Goal: Communication & Community: Share content

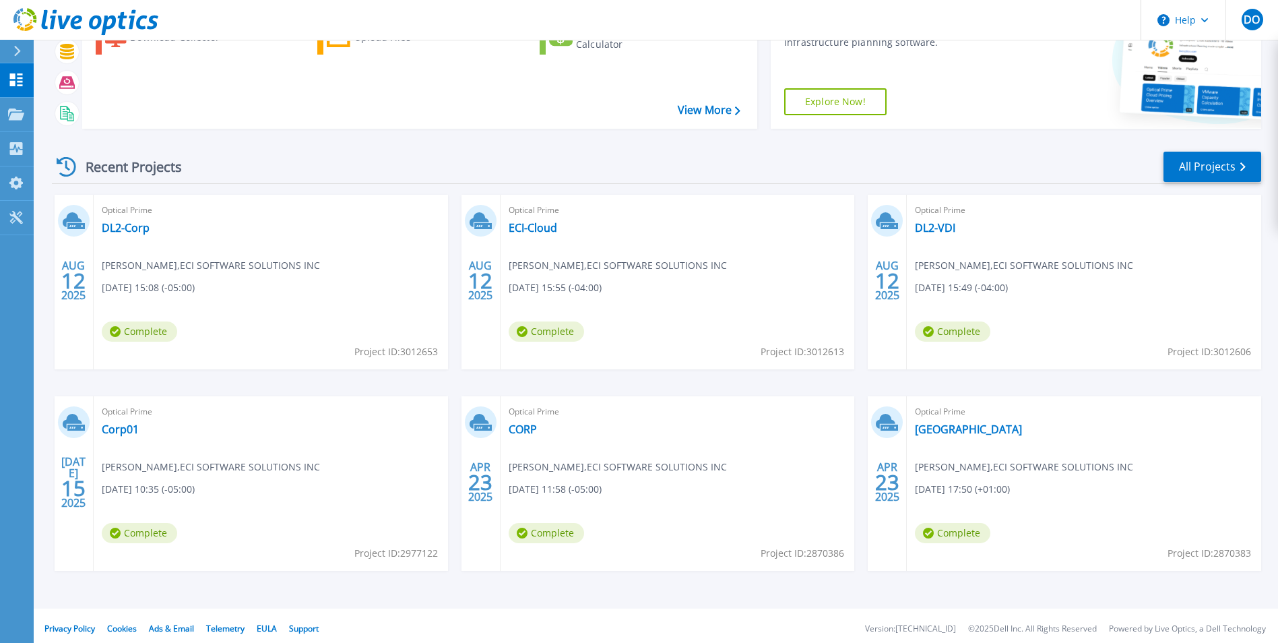
scroll to position [104, 0]
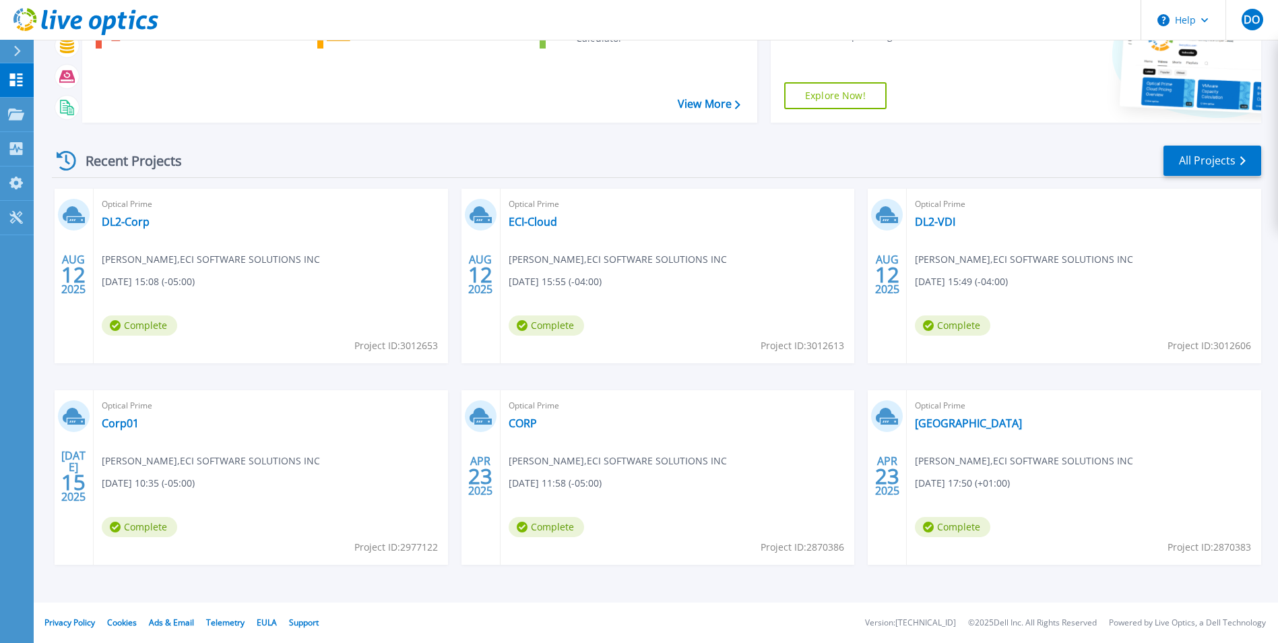
click at [389, 172] on div "Recent Projects All Projects" at bounding box center [656, 161] width 1209 height 34
click at [125, 225] on link "DL2-Corp" at bounding box center [126, 221] width 48 height 13
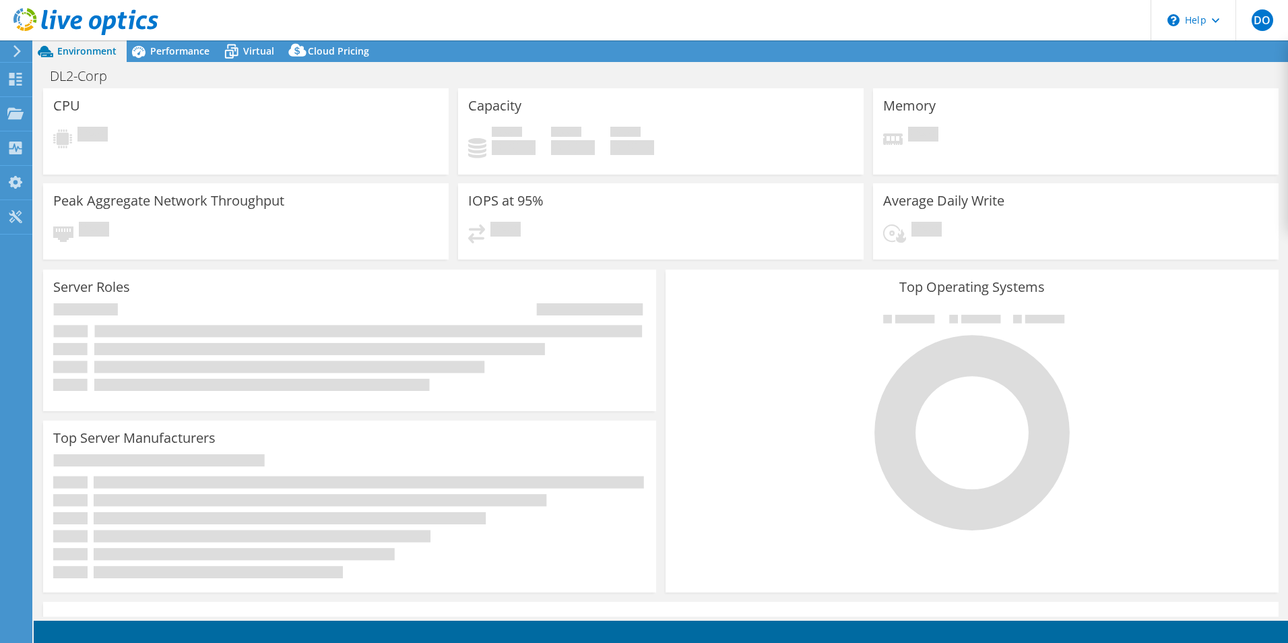
select select "USD"
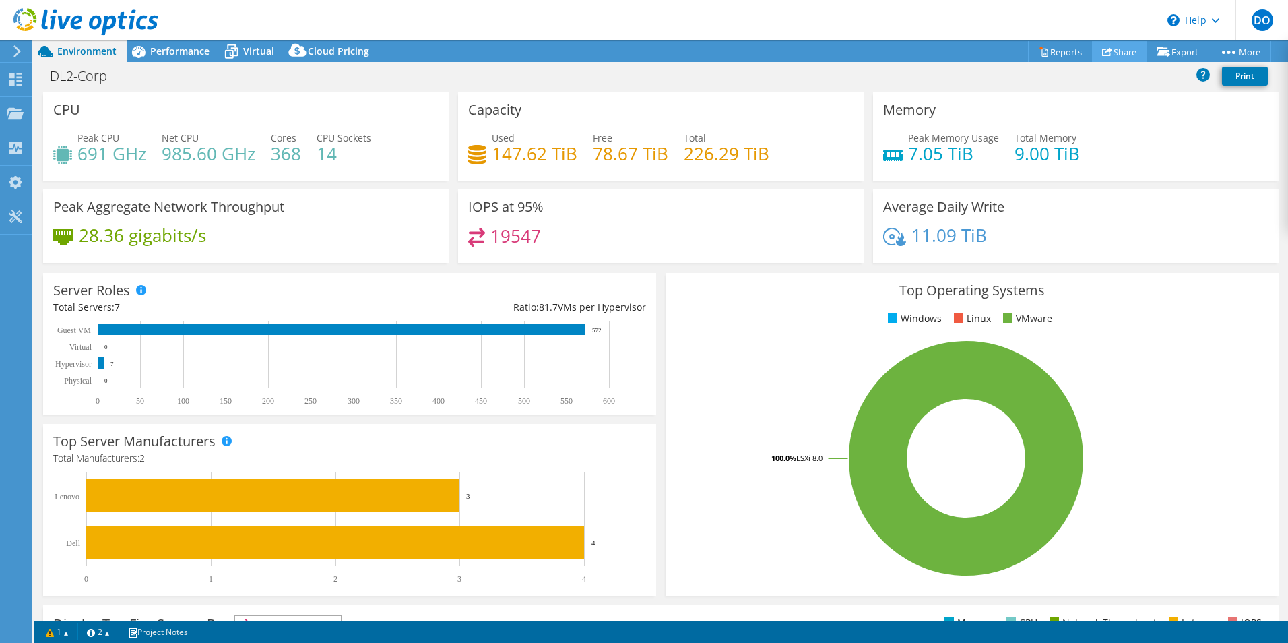
click at [1112, 47] on link "Share" at bounding box center [1119, 51] width 55 height 21
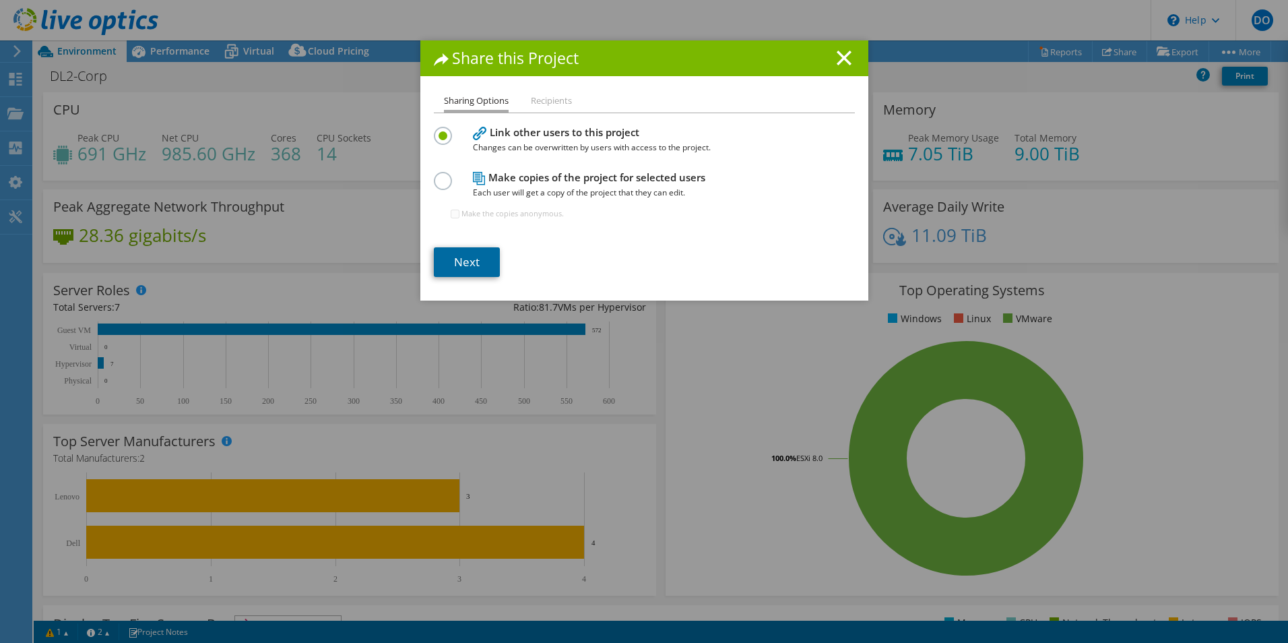
click at [469, 275] on link "Next" at bounding box center [467, 262] width 66 height 30
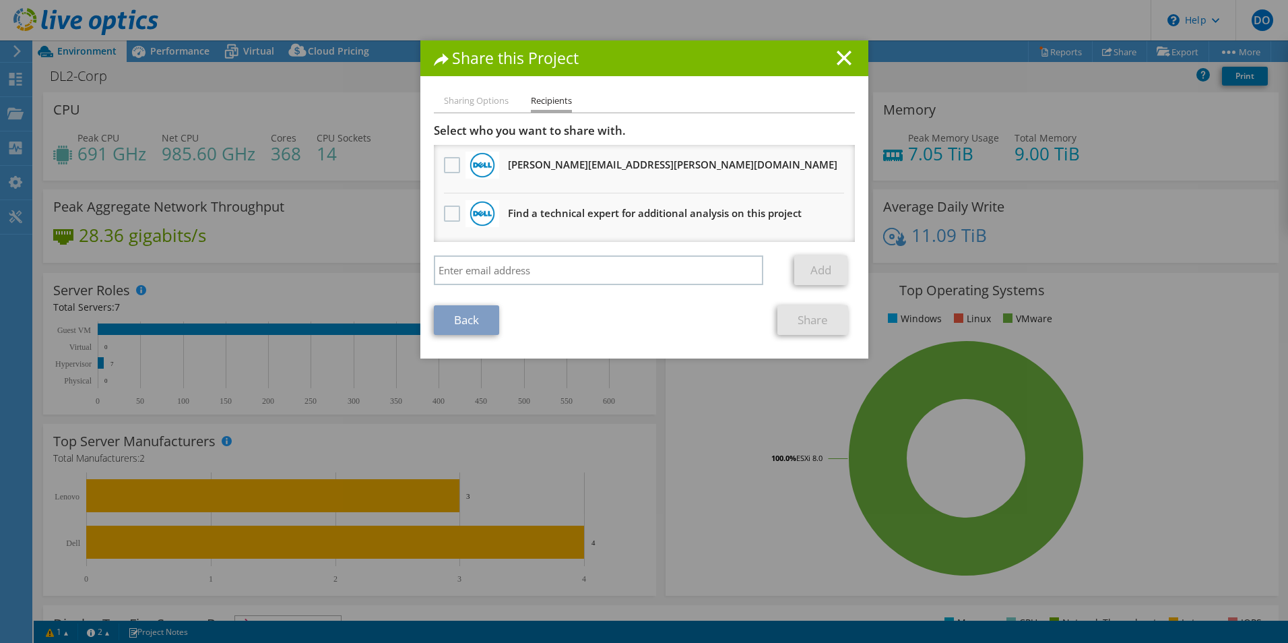
click at [477, 102] on li "Sharing Options" at bounding box center [476, 101] width 65 height 17
click at [477, 98] on li "Sharing Options" at bounding box center [476, 101] width 65 height 17
drag, startPoint x: 459, startPoint y: 103, endPoint x: 468, endPoint y: 137, distance: 35.5
click at [459, 104] on li "Sharing Options" at bounding box center [476, 101] width 65 height 17
click at [459, 313] on link "Back" at bounding box center [466, 320] width 65 height 30
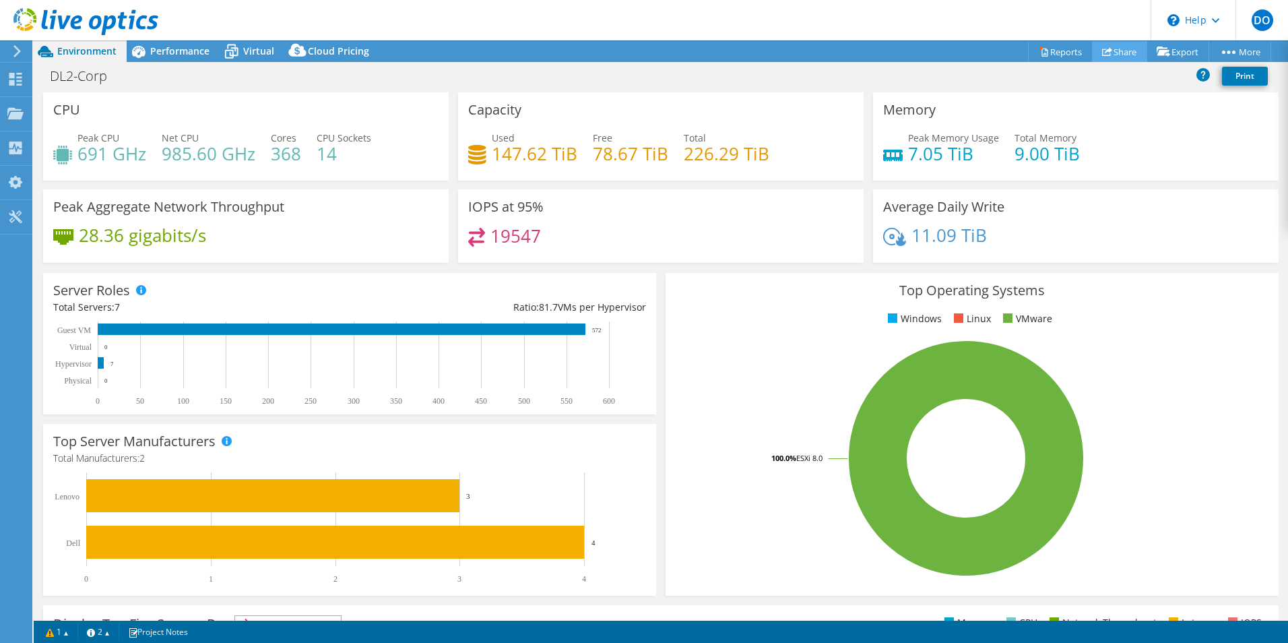
click at [1113, 53] on link "Share" at bounding box center [1119, 51] width 55 height 21
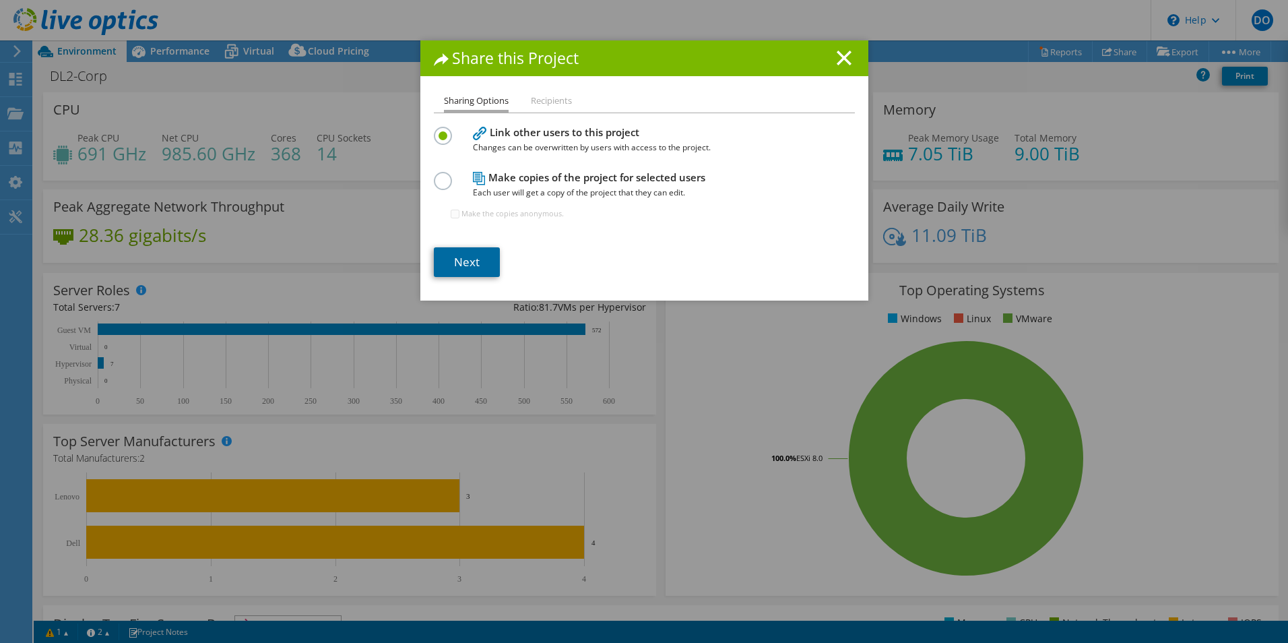
click at [459, 267] on link "Next" at bounding box center [467, 262] width 66 height 30
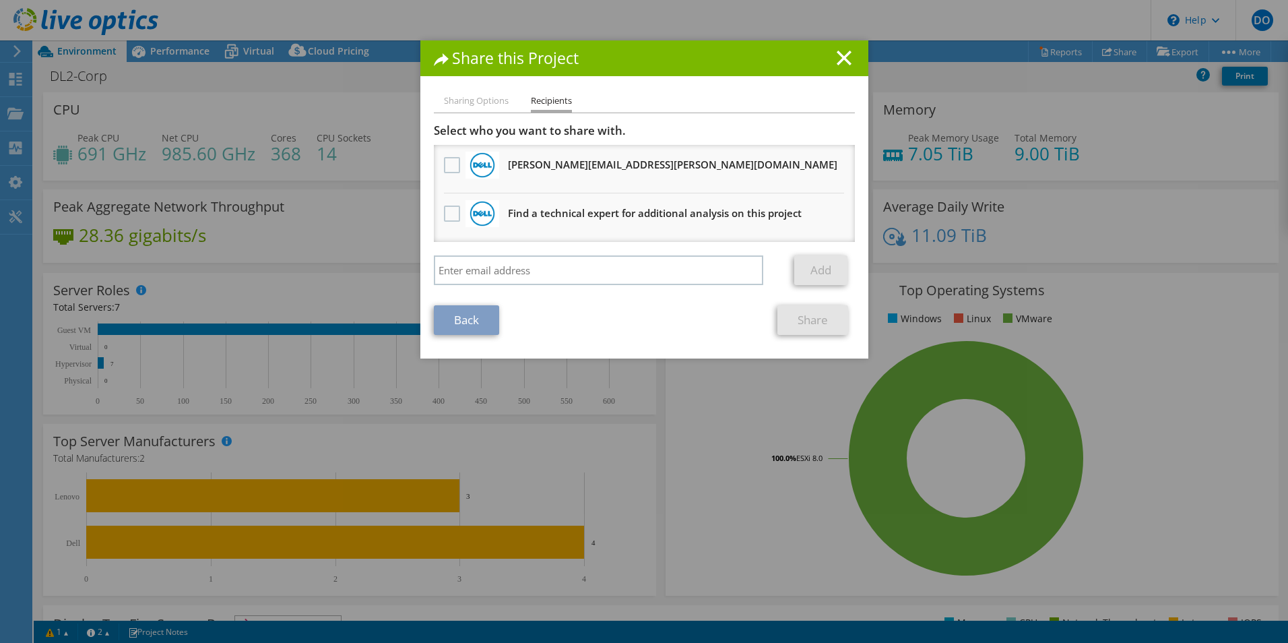
click at [647, 212] on h3 "Find a technical expert for additional analysis on this project" at bounding box center [655, 213] width 294 height 22
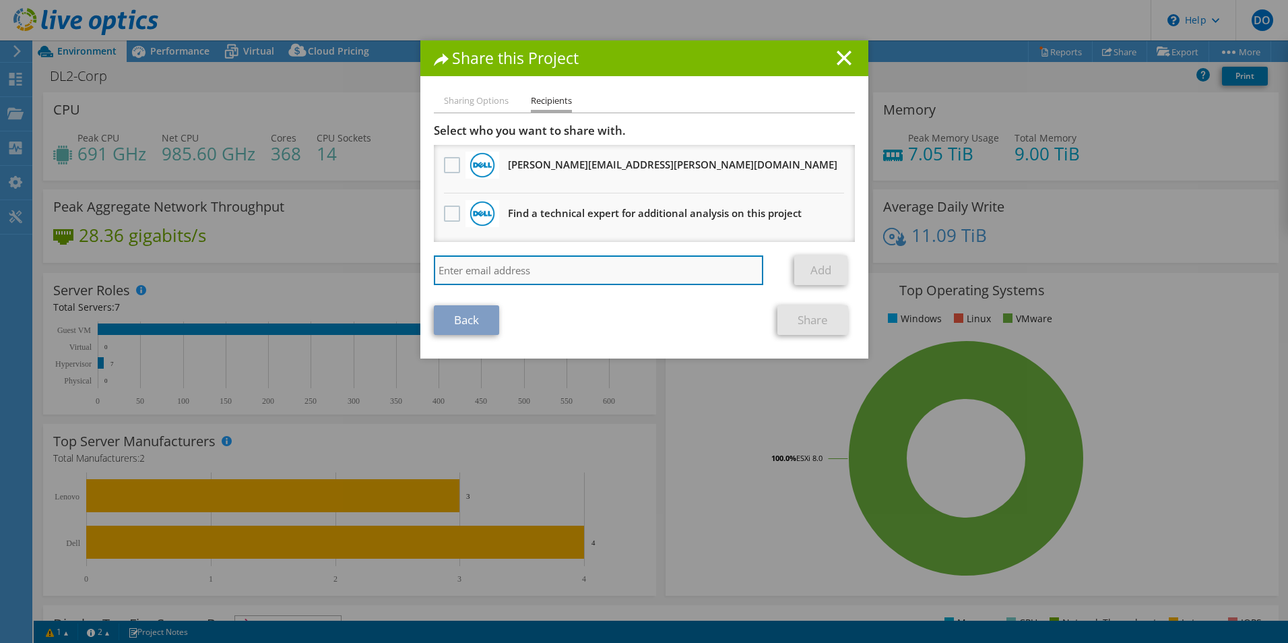
click at [552, 272] on input "search" at bounding box center [599, 270] width 330 height 30
click at [492, 259] on input "search" at bounding box center [599, 270] width 330 height 30
paste input "robert_graham@shi.com"
type input "Robert_Graham@SHI.com"
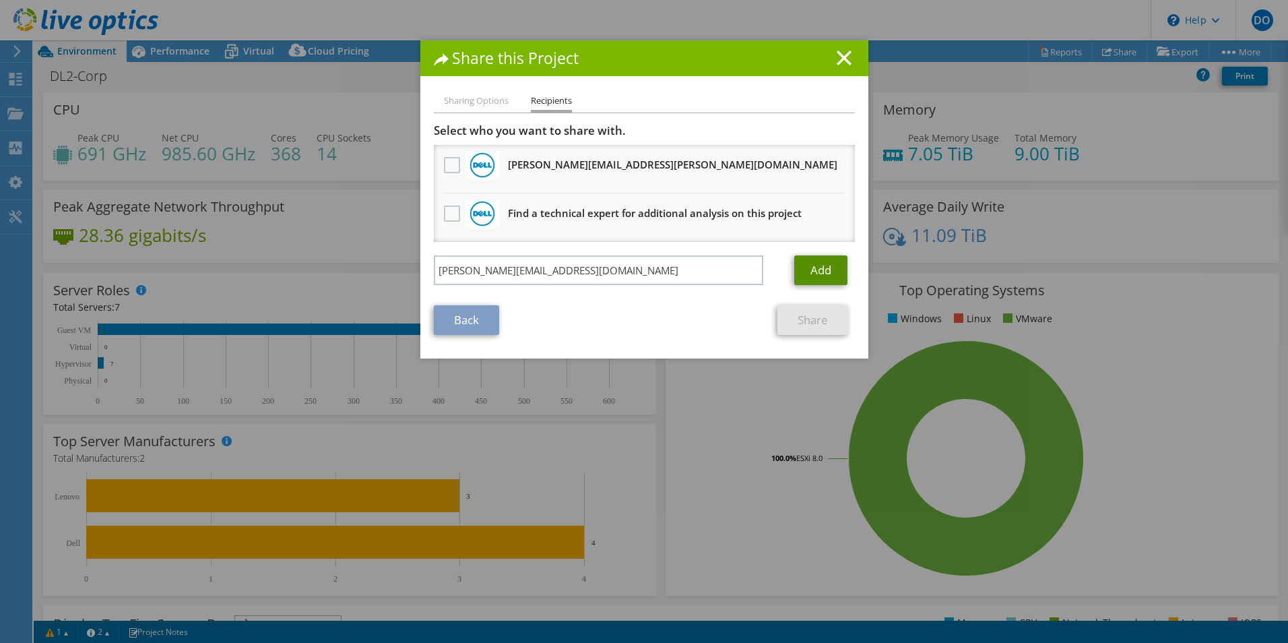
click at [805, 265] on link "Add" at bounding box center [820, 270] width 53 height 30
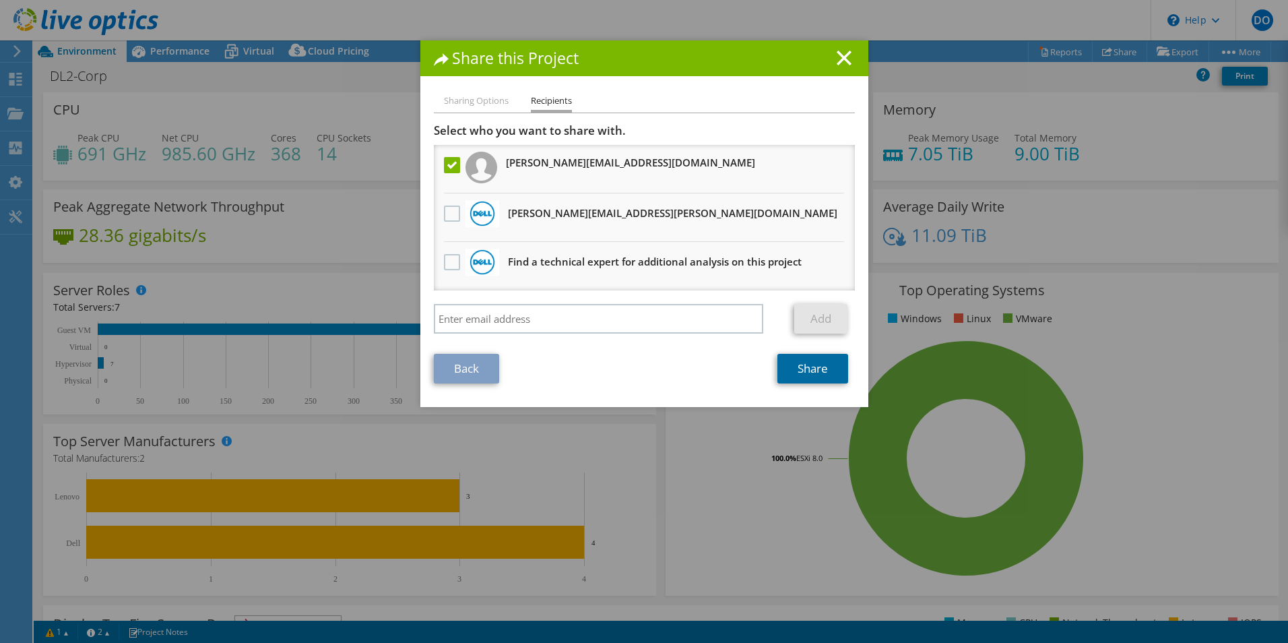
click at [814, 372] on link "Share" at bounding box center [812, 369] width 71 height 30
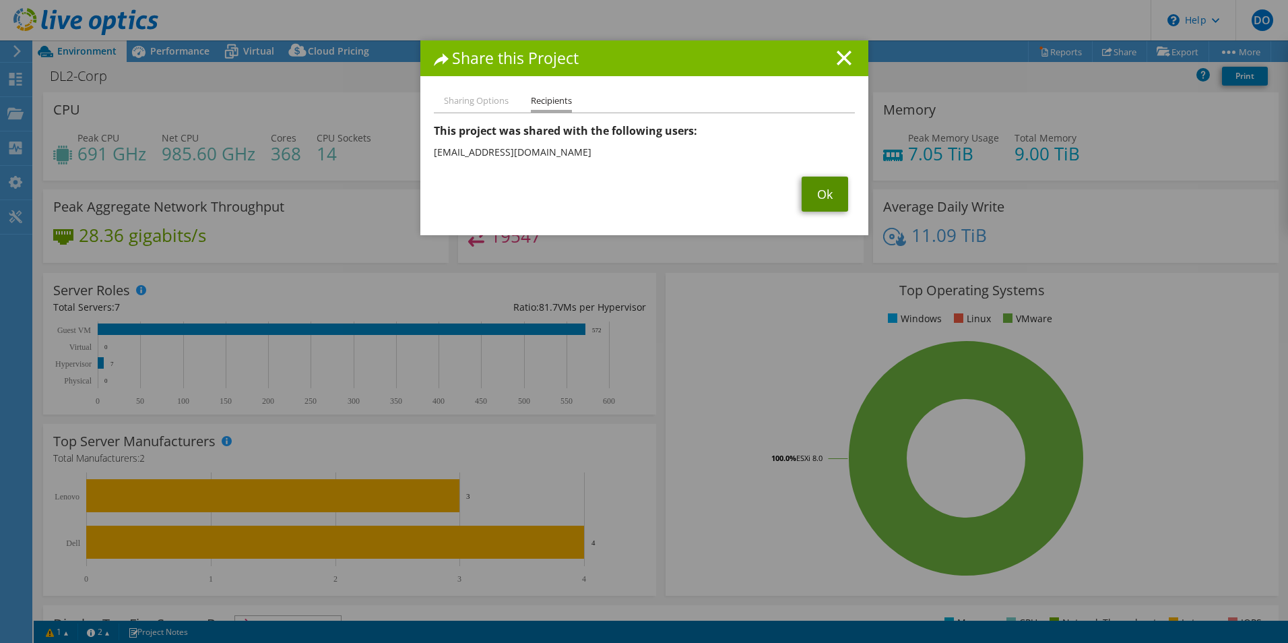
click at [826, 191] on link "Ok" at bounding box center [825, 193] width 46 height 35
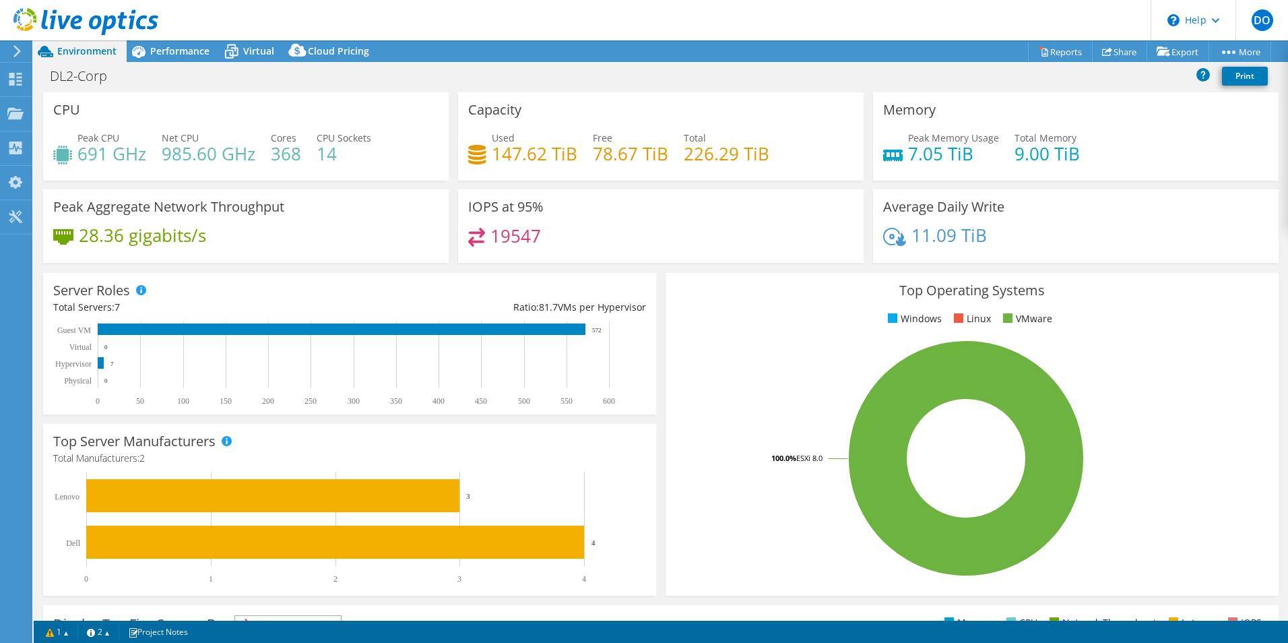
click at [95, 39] on div at bounding box center [79, 22] width 158 height 45
click at [78, 49] on span "Environment" at bounding box center [86, 50] width 59 height 13
click at [93, 15] on icon at bounding box center [85, 22] width 145 height 28
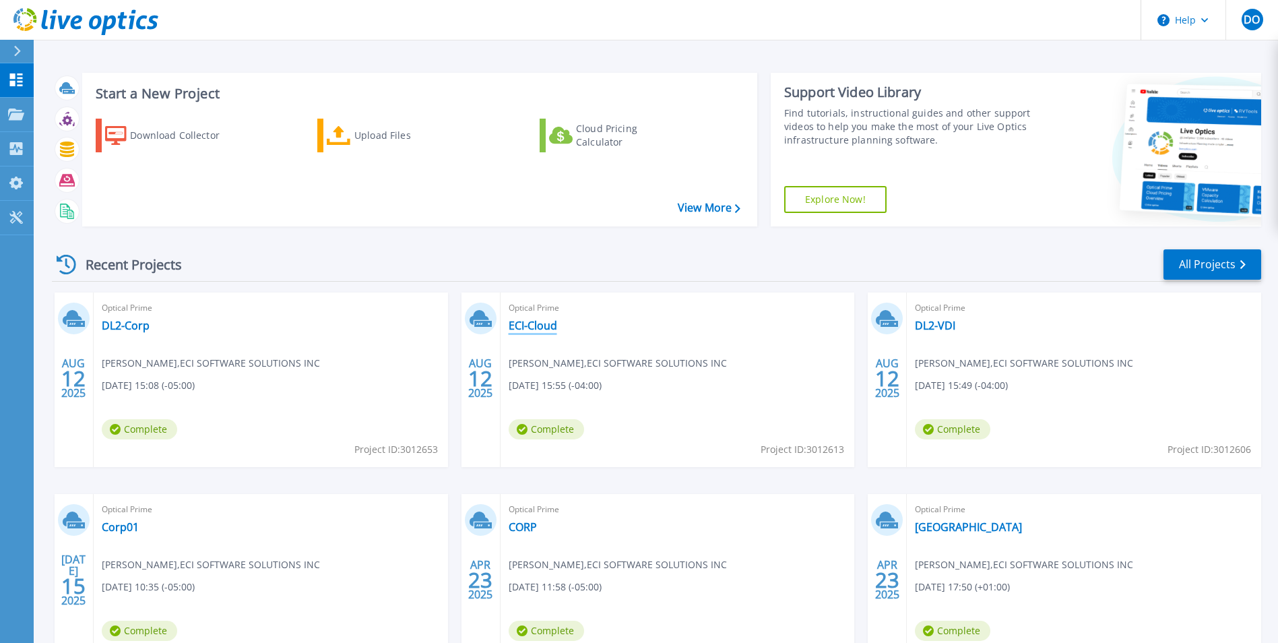
click at [527, 322] on link "ECI-Cloud" at bounding box center [533, 325] width 48 height 13
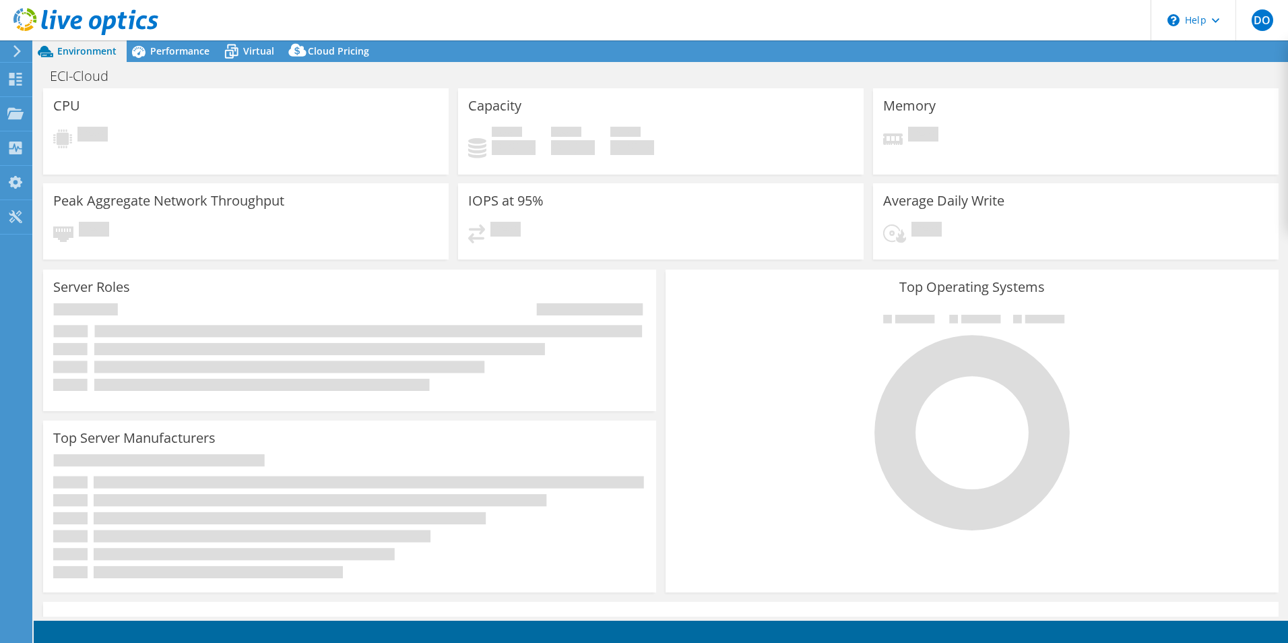
select select "USD"
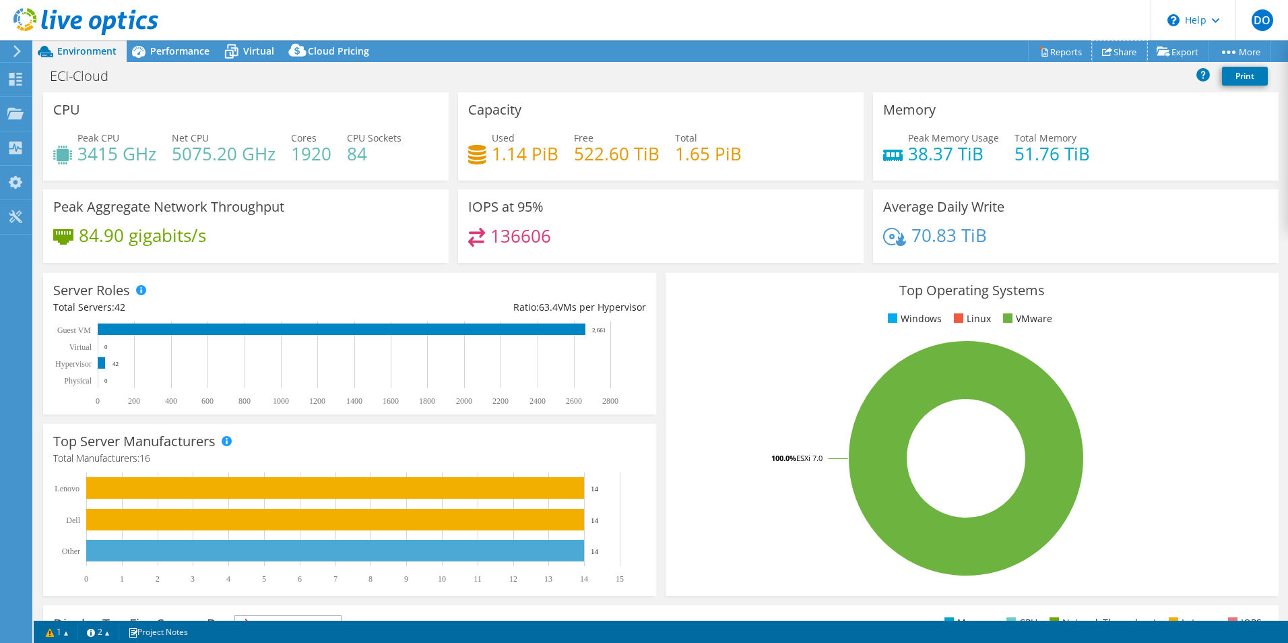
click at [1109, 57] on link "Share" at bounding box center [1119, 51] width 55 height 21
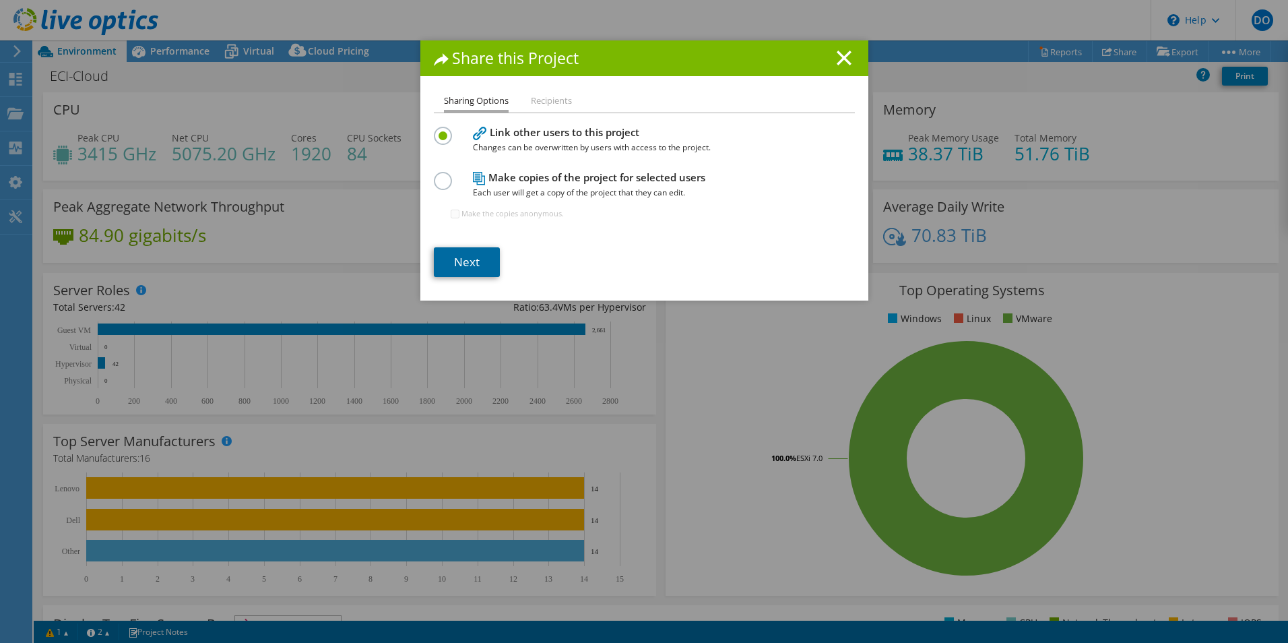
click at [469, 269] on link "Next" at bounding box center [467, 262] width 66 height 30
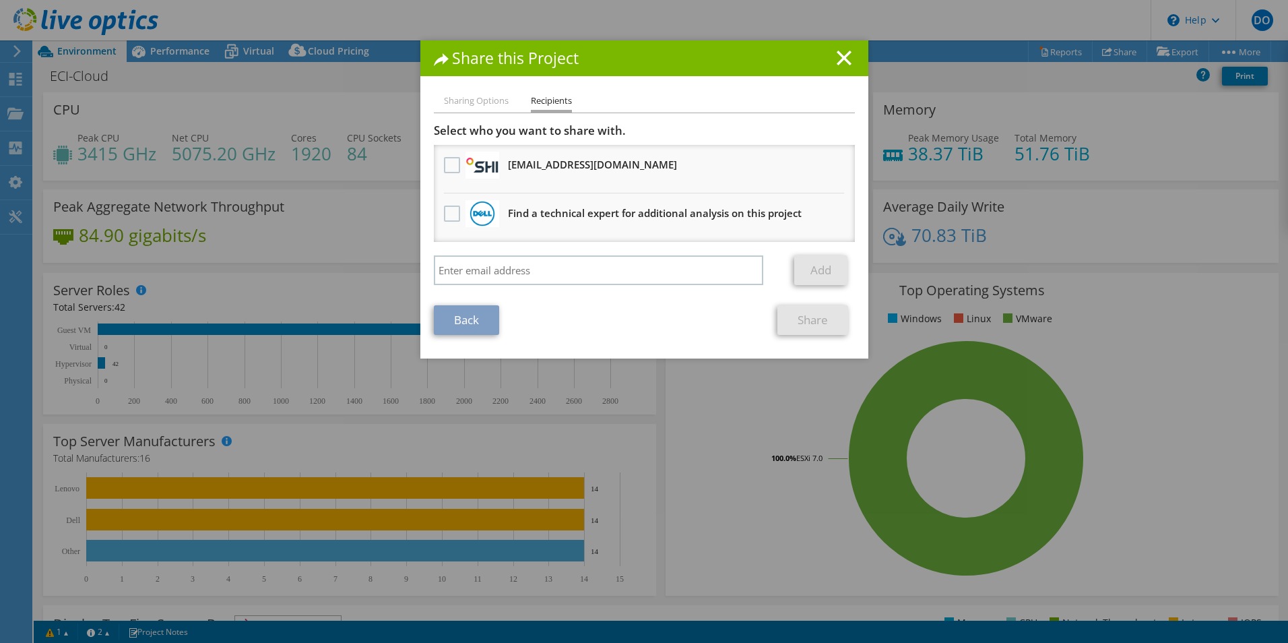
click at [496, 171] on li "robert_graham@shi.com Will receive an anonymous copy" at bounding box center [644, 169] width 421 height 48
click at [447, 170] on label at bounding box center [454, 165] width 20 height 16
click at [0, 0] on input "checkbox" at bounding box center [0, 0] width 0 height 0
click at [799, 317] on link "Share" at bounding box center [812, 320] width 71 height 30
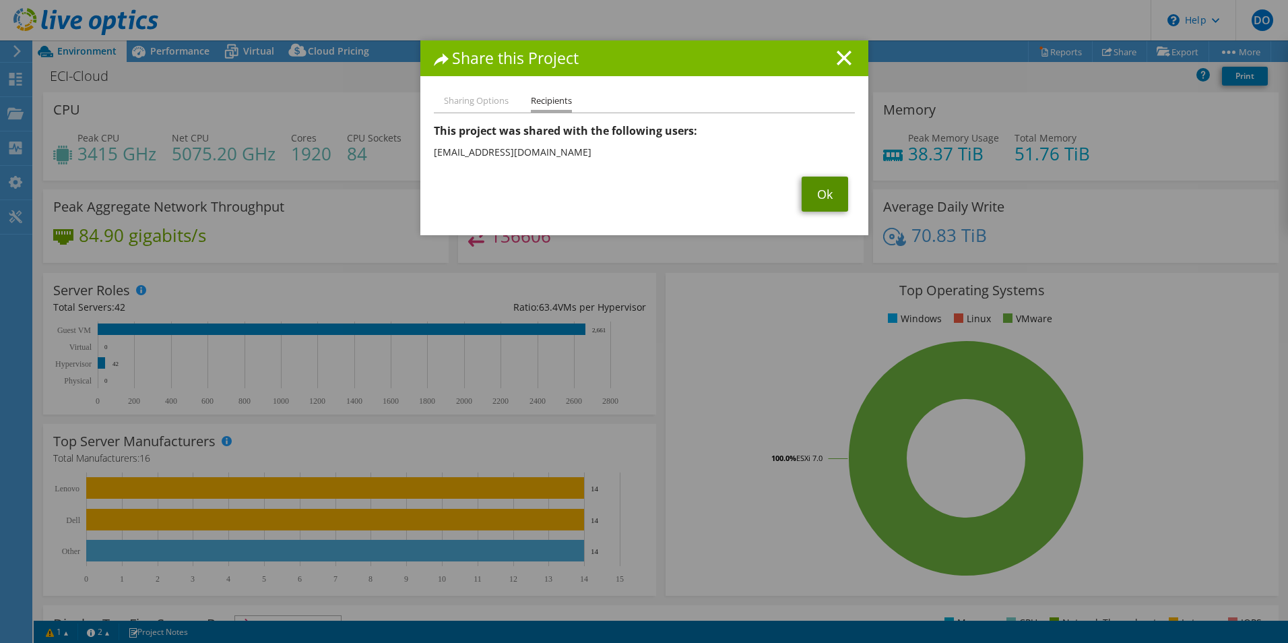
click at [814, 197] on link "Ok" at bounding box center [825, 193] width 46 height 35
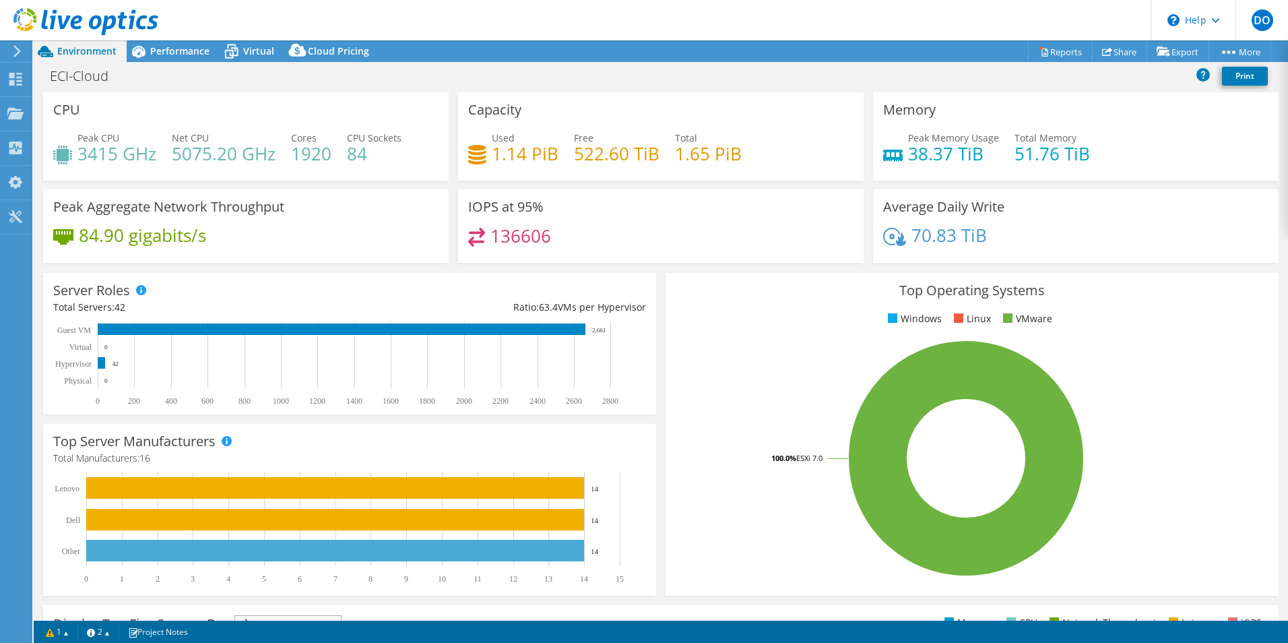
click at [97, 19] on icon at bounding box center [85, 22] width 145 height 28
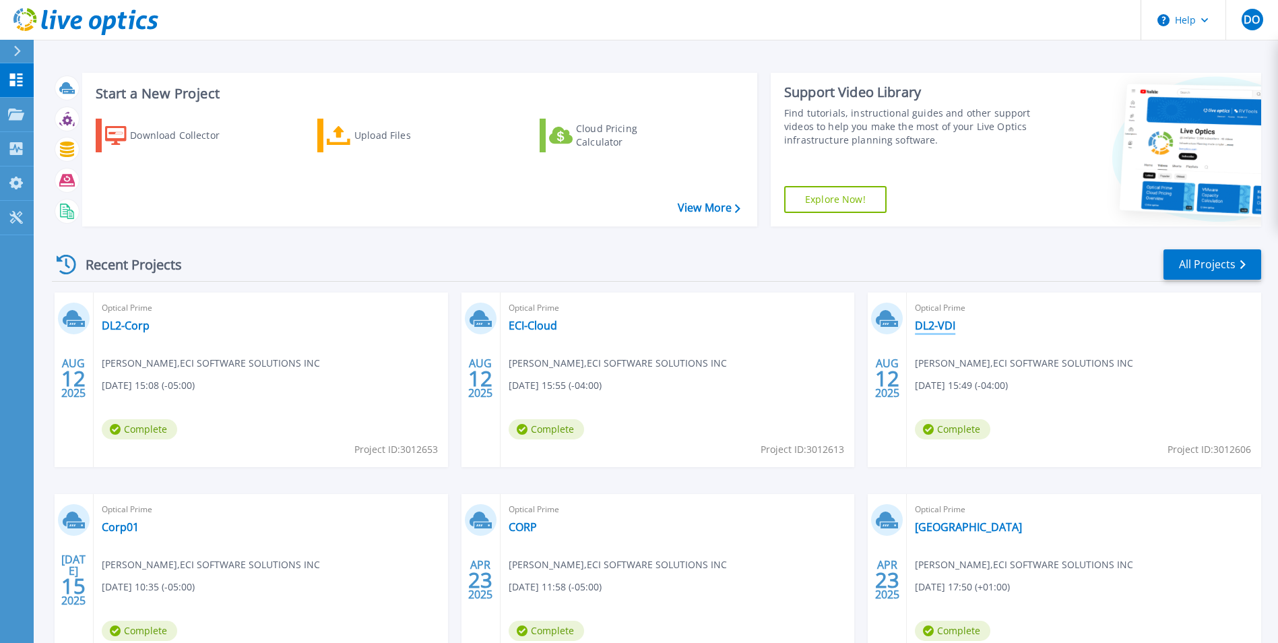
click at [936, 323] on link "DL2-VDI" at bounding box center [935, 325] width 40 height 13
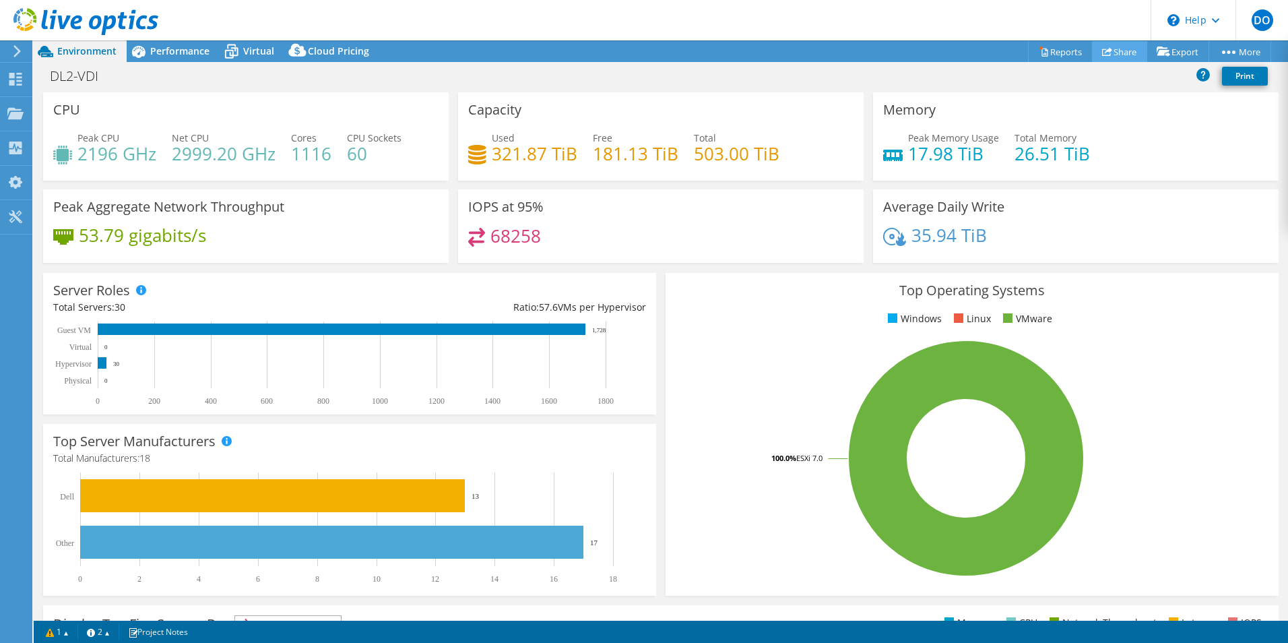
click at [1104, 48] on icon at bounding box center [1107, 51] width 10 height 10
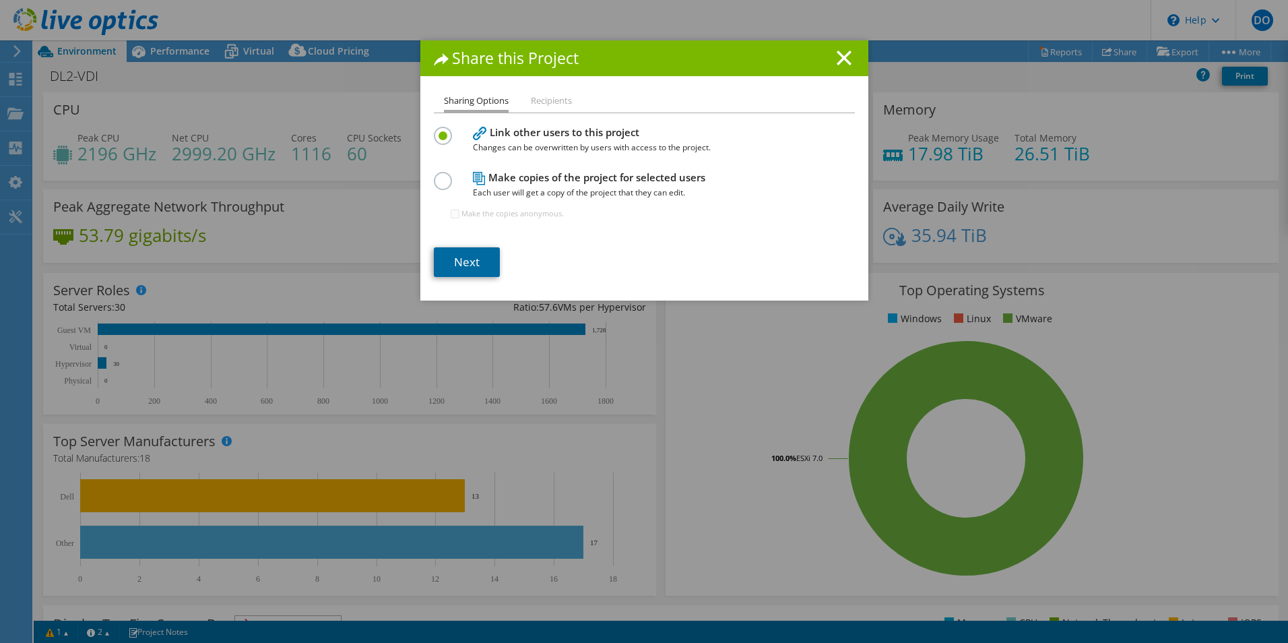
click at [462, 259] on link "Next" at bounding box center [467, 262] width 66 height 30
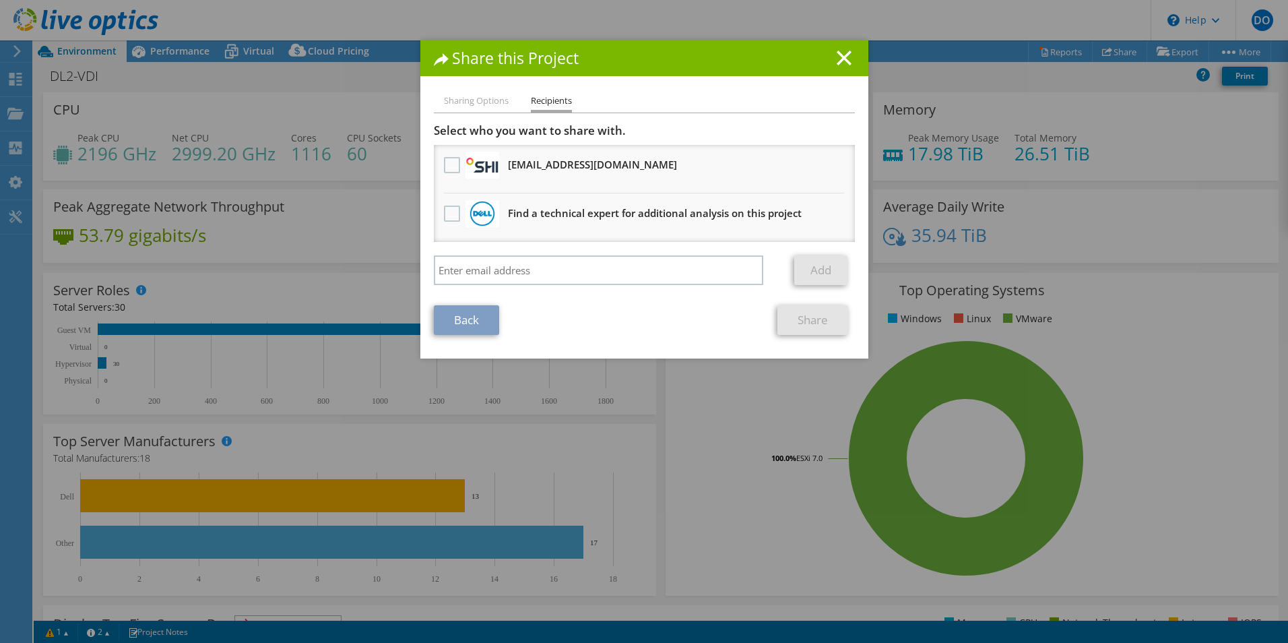
click at [589, 170] on h3 "robert_graham@shi.com Will receive an anonymous copy" at bounding box center [592, 165] width 169 height 22
click at [447, 166] on label at bounding box center [454, 165] width 20 height 16
click at [0, 0] on input "checkbox" at bounding box center [0, 0] width 0 height 0
click at [831, 321] on link "Share" at bounding box center [812, 320] width 71 height 30
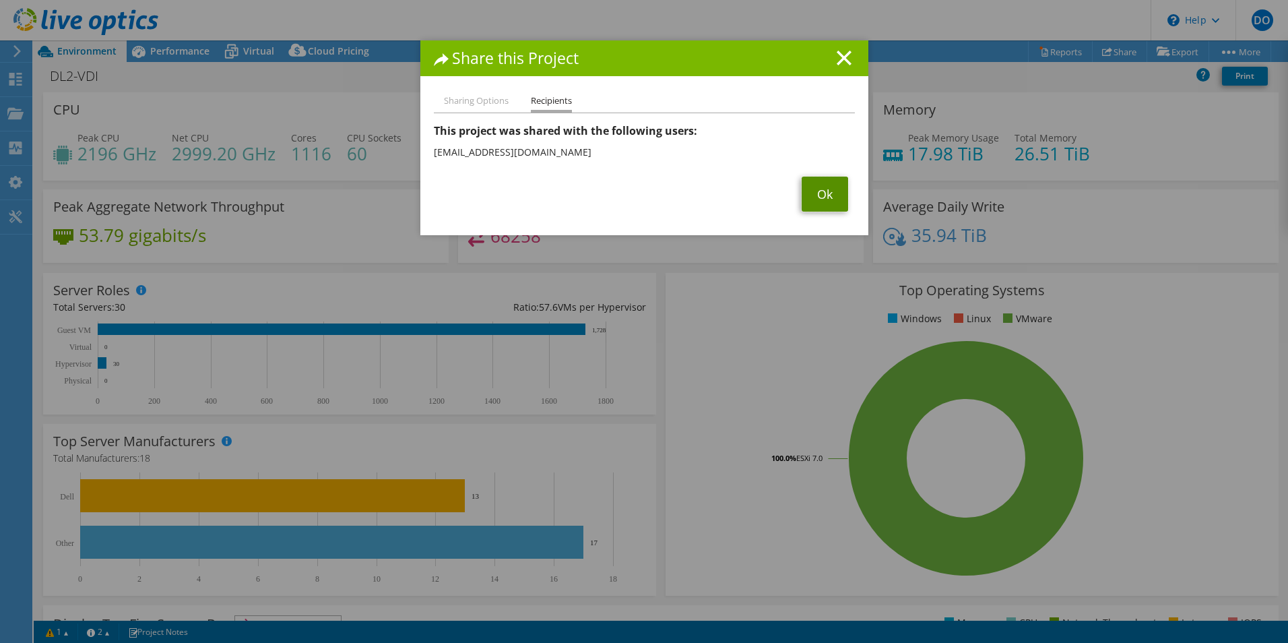
click at [814, 189] on link "Ok" at bounding box center [825, 193] width 46 height 35
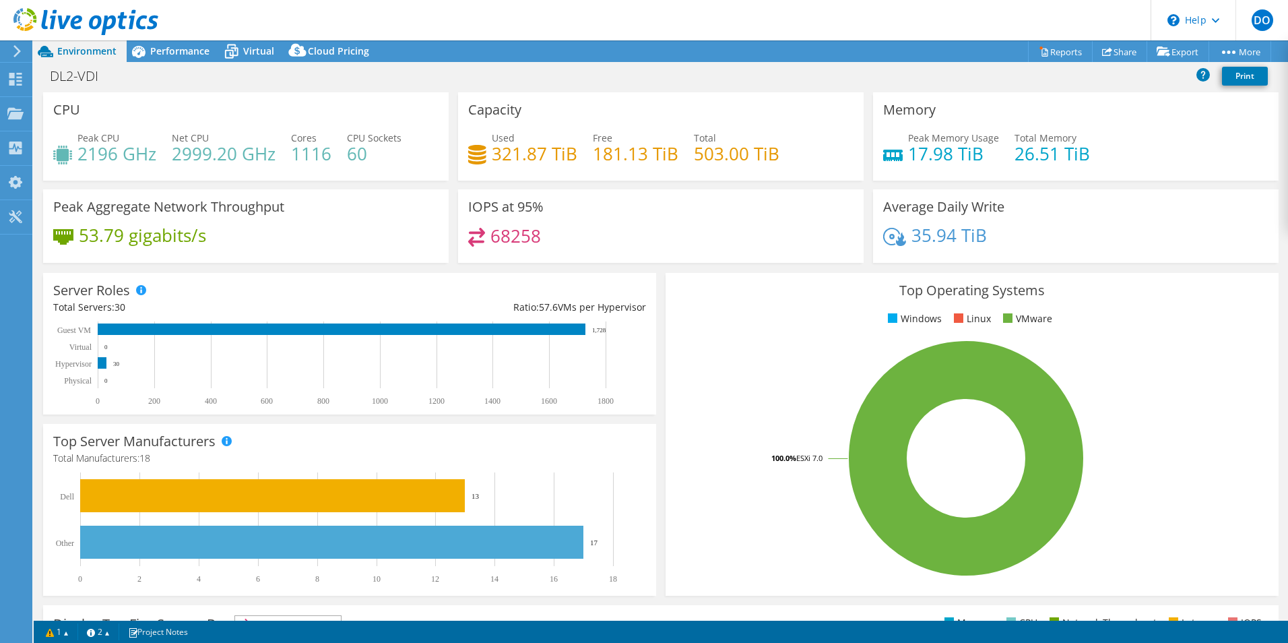
click at [296, 82] on div "DL2-VDI Print" at bounding box center [661, 75] width 1254 height 25
click at [280, 267] on div "Peak Aggregate Network Throughput 53.79 gigabits/s" at bounding box center [245, 230] width 415 height 82
click at [188, 58] on div "Performance" at bounding box center [173, 51] width 93 height 22
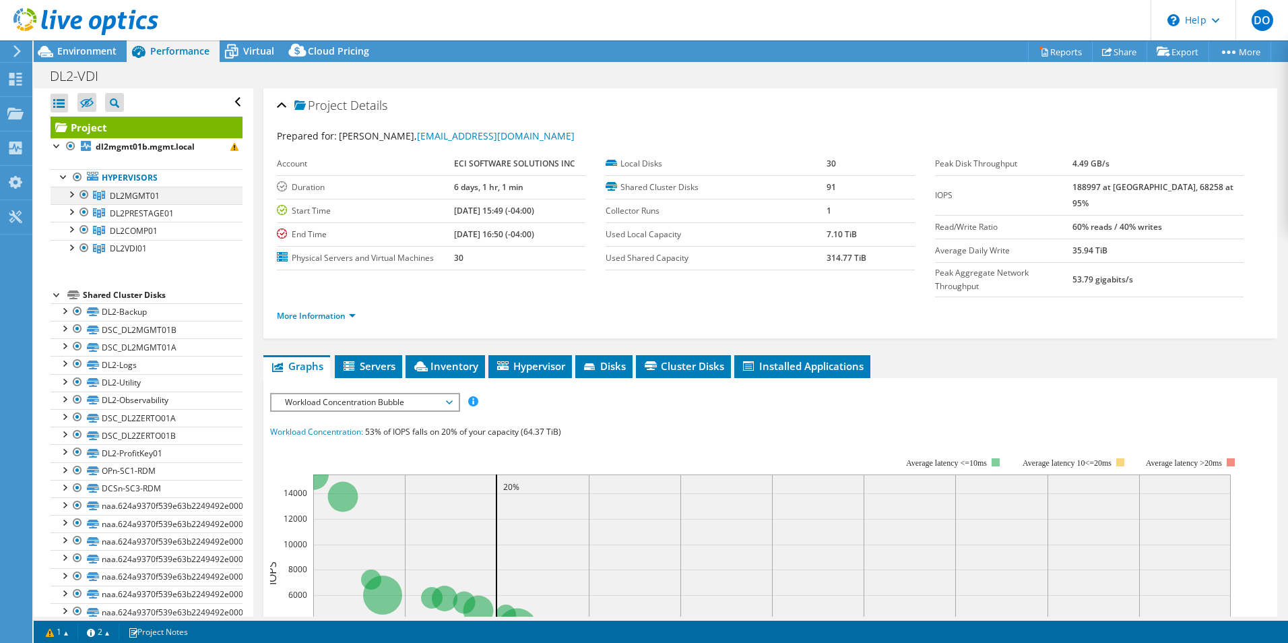
click at [84, 193] on div at bounding box center [83, 195] width 13 height 16
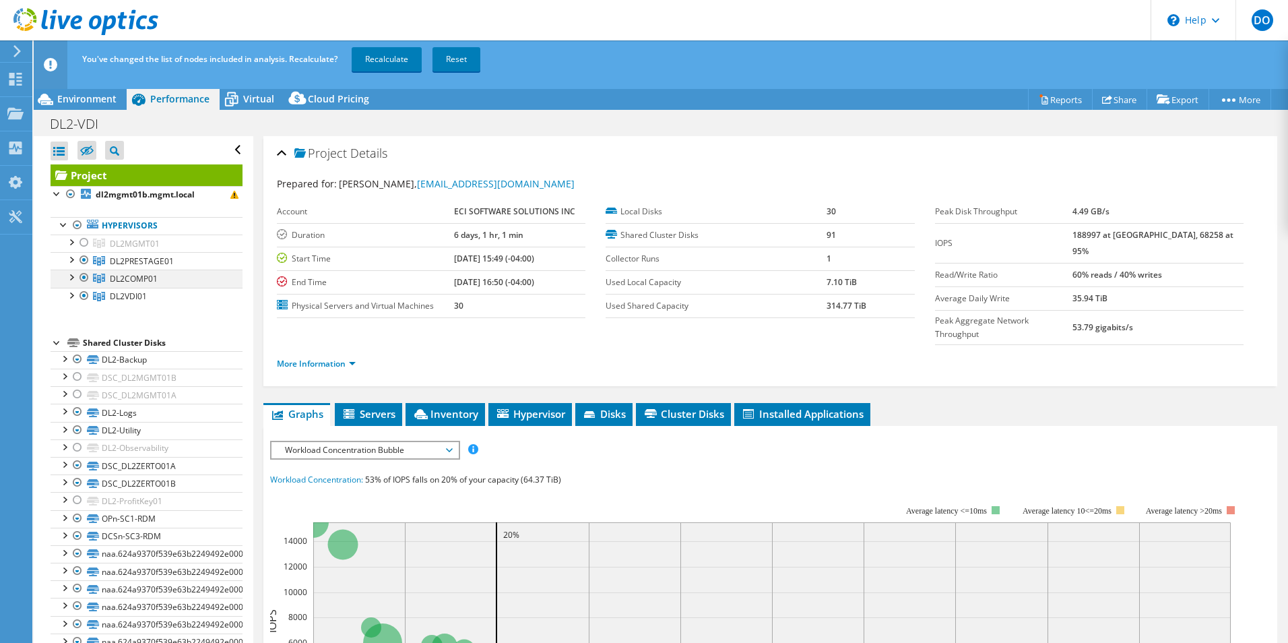
click at [84, 275] on div at bounding box center [83, 277] width 13 height 16
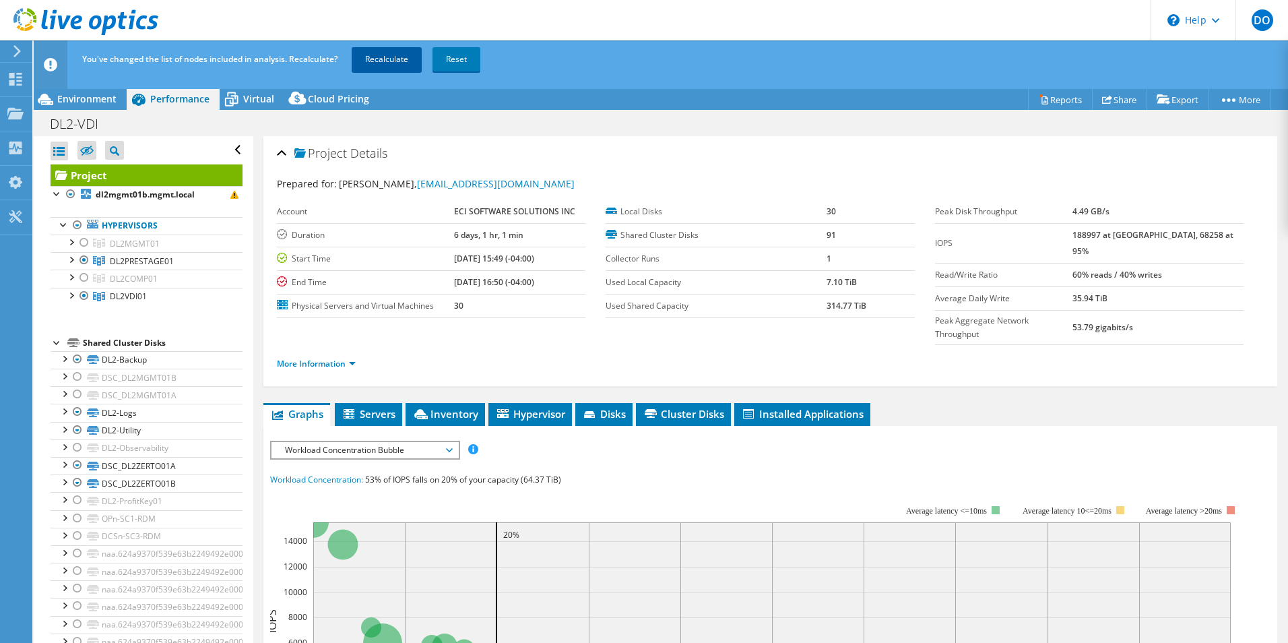
click at [383, 65] on link "Recalculate" at bounding box center [387, 59] width 70 height 24
click at [936, 353] on ul "More Information" at bounding box center [770, 362] width 987 height 18
click at [684, 126] on div "DL2-VDI Print" at bounding box center [661, 123] width 1254 height 25
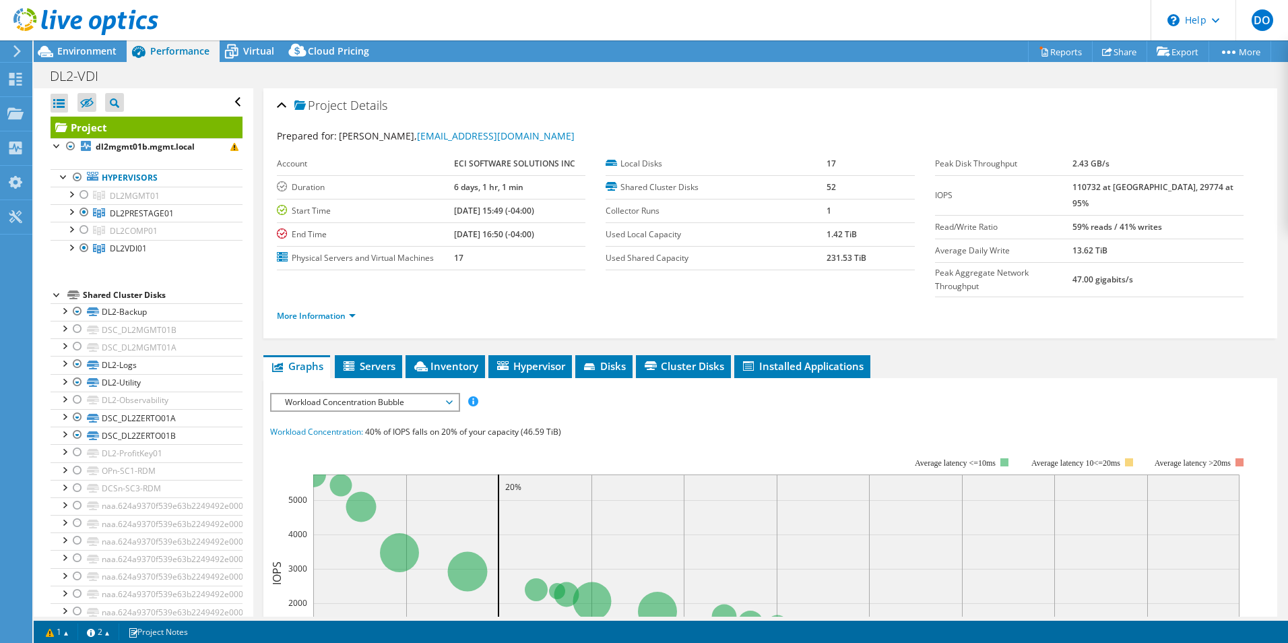
drag, startPoint x: 533, startPoint y: 306, endPoint x: 387, endPoint y: 313, distance: 147.0
click at [533, 306] on div "More Information" at bounding box center [770, 316] width 987 height 38
click at [360, 359] on span "Servers" at bounding box center [369, 365] width 54 height 13
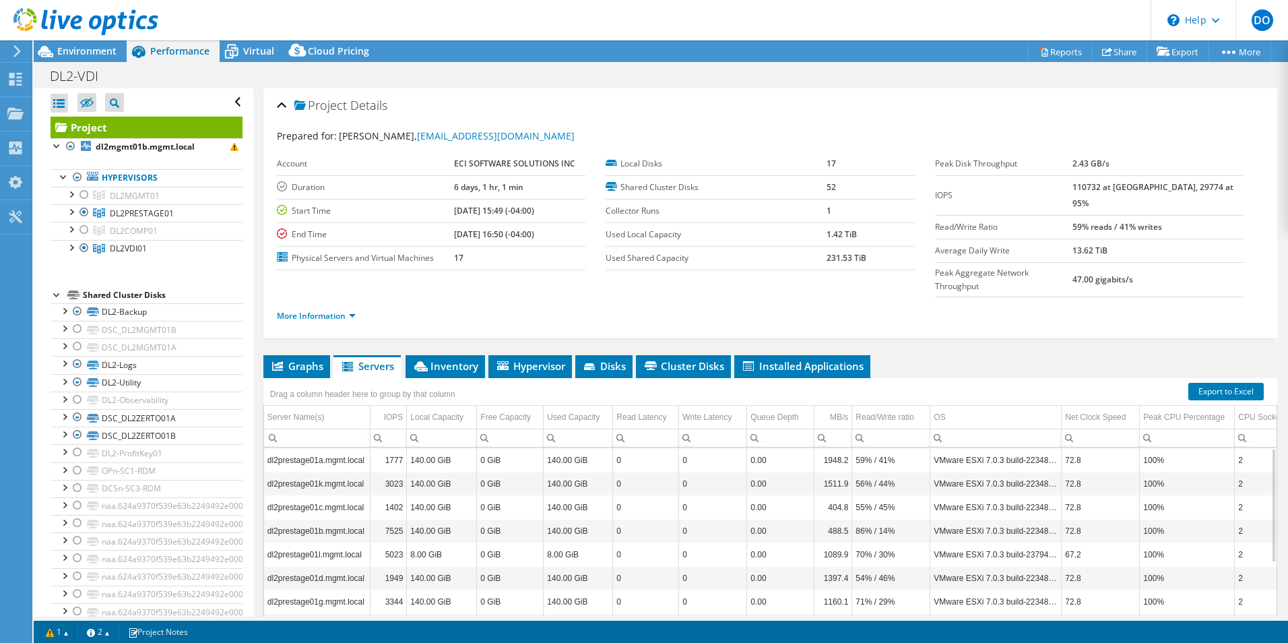
click at [450, 327] on div "Project Details Prepared for: Daniel OBrien, dobrien@ecisolutions.com Account E…" at bounding box center [770, 401] width 1034 height 627
click at [690, 359] on span "Cluster Disks" at bounding box center [684, 365] width 82 height 13
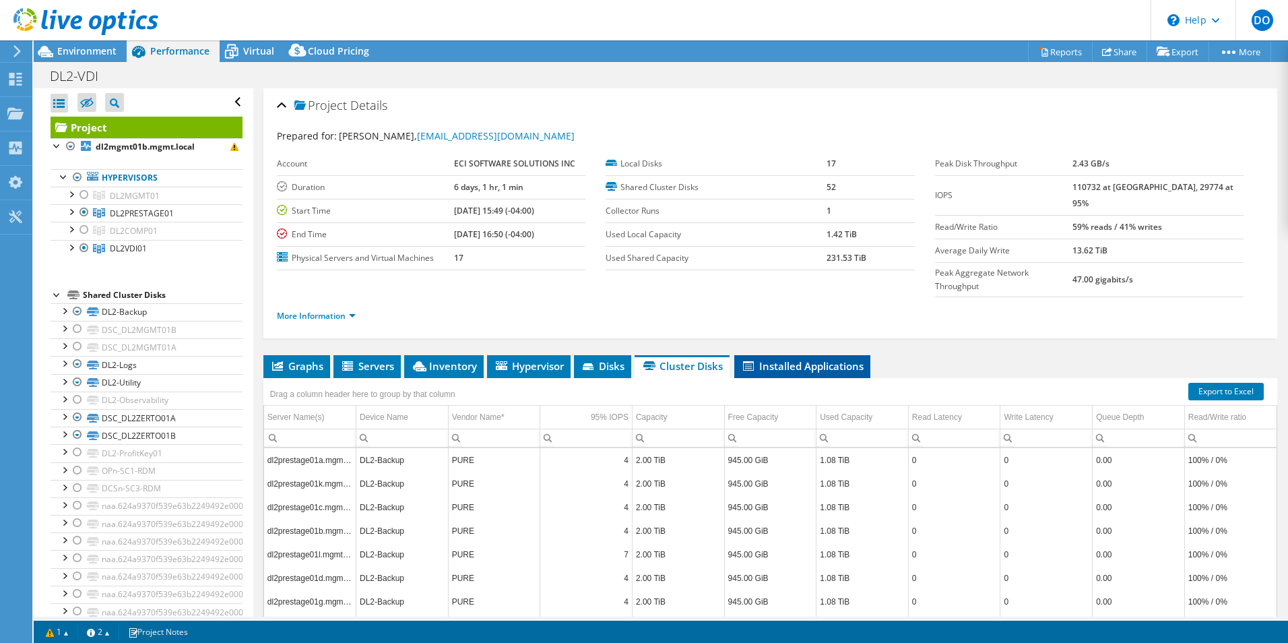
click at [800, 359] on span "Installed Applications" at bounding box center [802, 365] width 123 height 13
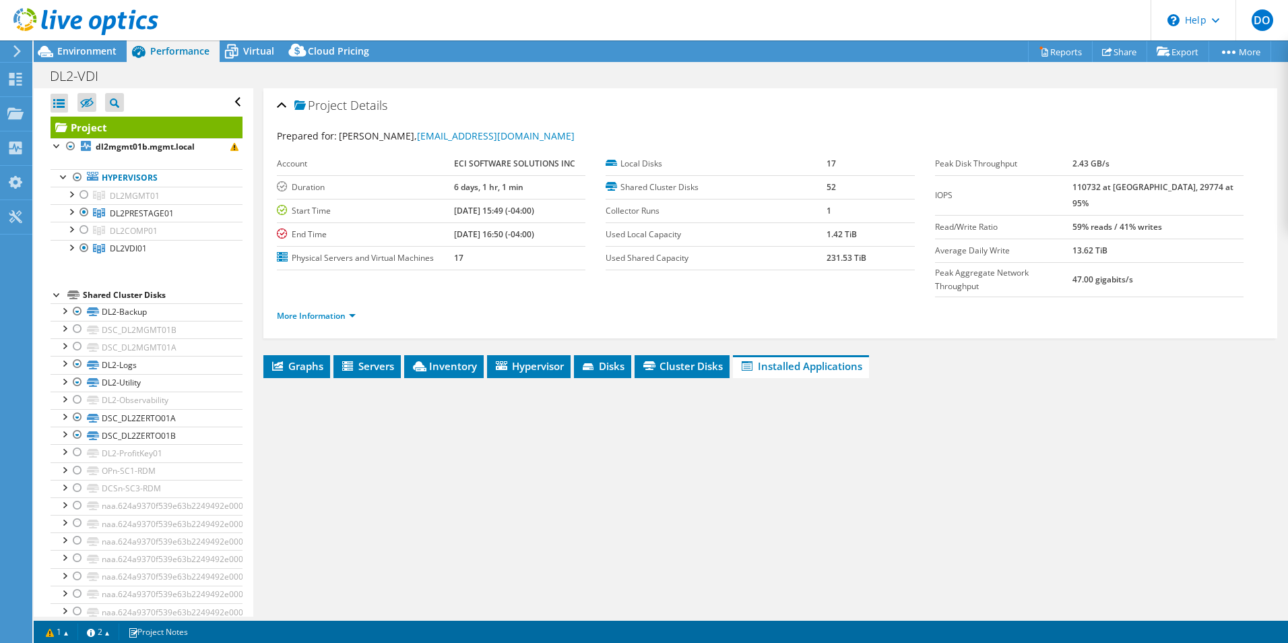
click at [919, 355] on ul "Graphs Servers Inventory Hypervisor Disks Cluster Disks Installed Applications" at bounding box center [770, 366] width 1014 height 23
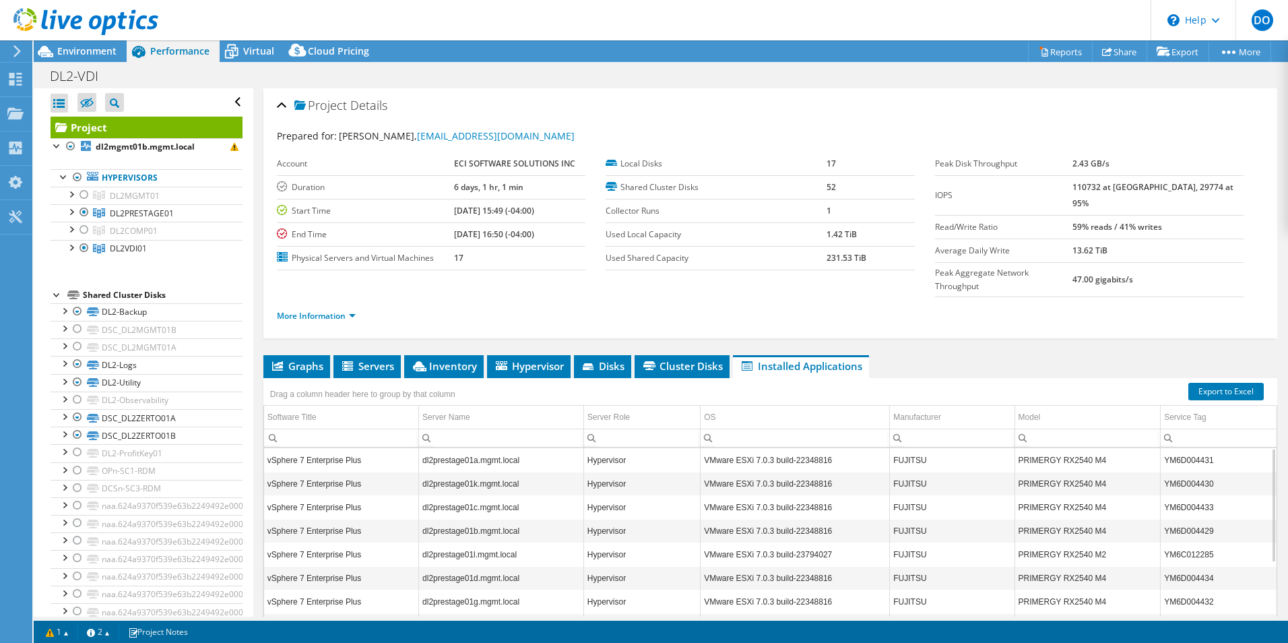
click at [560, 305] on ul "More Information" at bounding box center [770, 314] width 987 height 18
click at [351, 310] on link "More Information" at bounding box center [316, 315] width 79 height 11
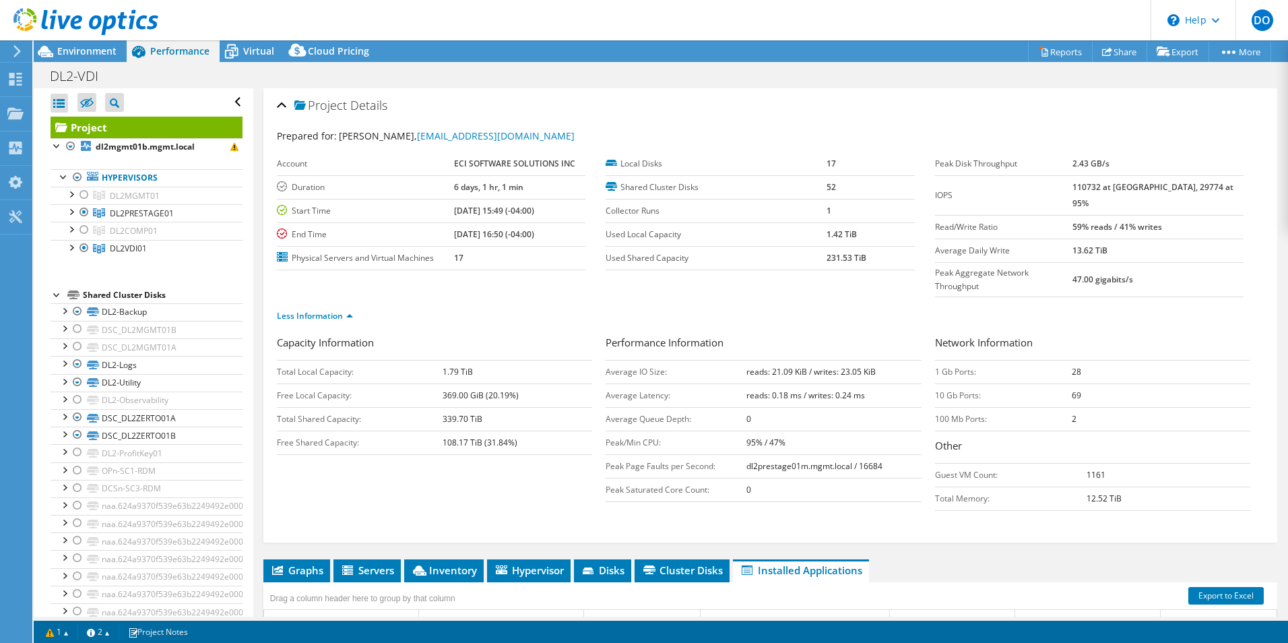
click at [318, 463] on div "Capacity Information Total Local Capacity: 1.79 TiB Free Local Capacity: 369.00…" at bounding box center [770, 426] width 987 height 183
click at [666, 559] on li "Cluster Disks" at bounding box center [682, 570] width 95 height 23
click at [590, 563] on span "Disks" at bounding box center [603, 569] width 44 height 13
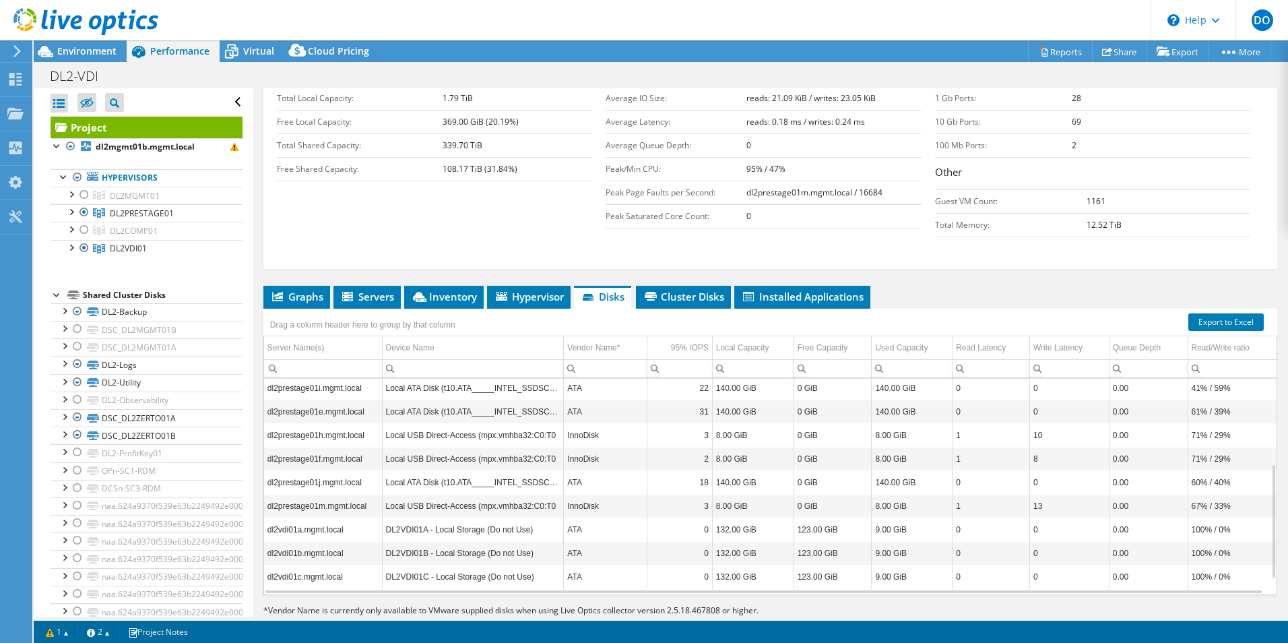
scroll to position [276, 0]
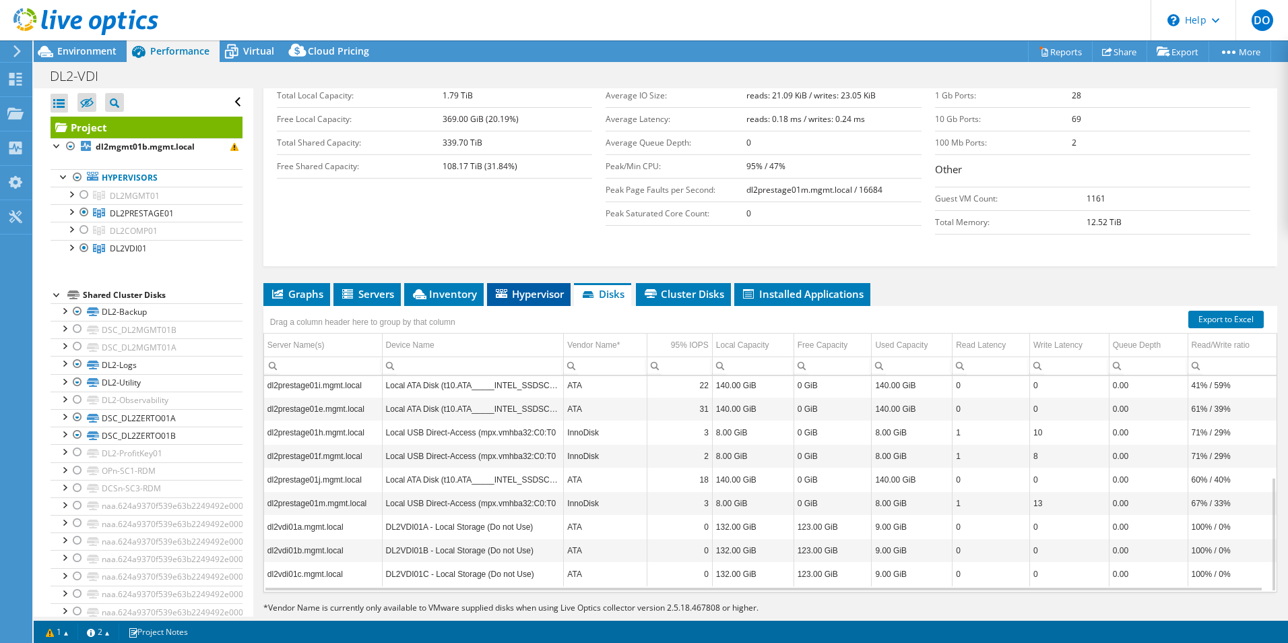
click at [544, 283] on li "Hypervisor" at bounding box center [529, 294] width 84 height 23
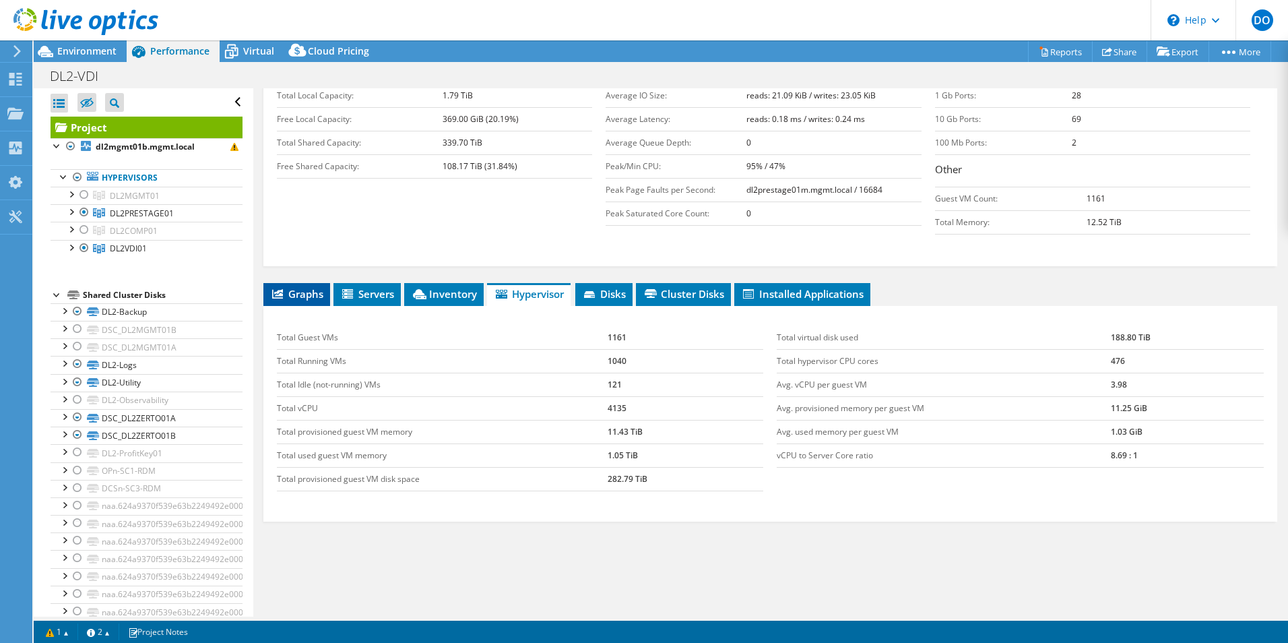
click at [322, 287] on span "Graphs" at bounding box center [296, 293] width 53 height 13
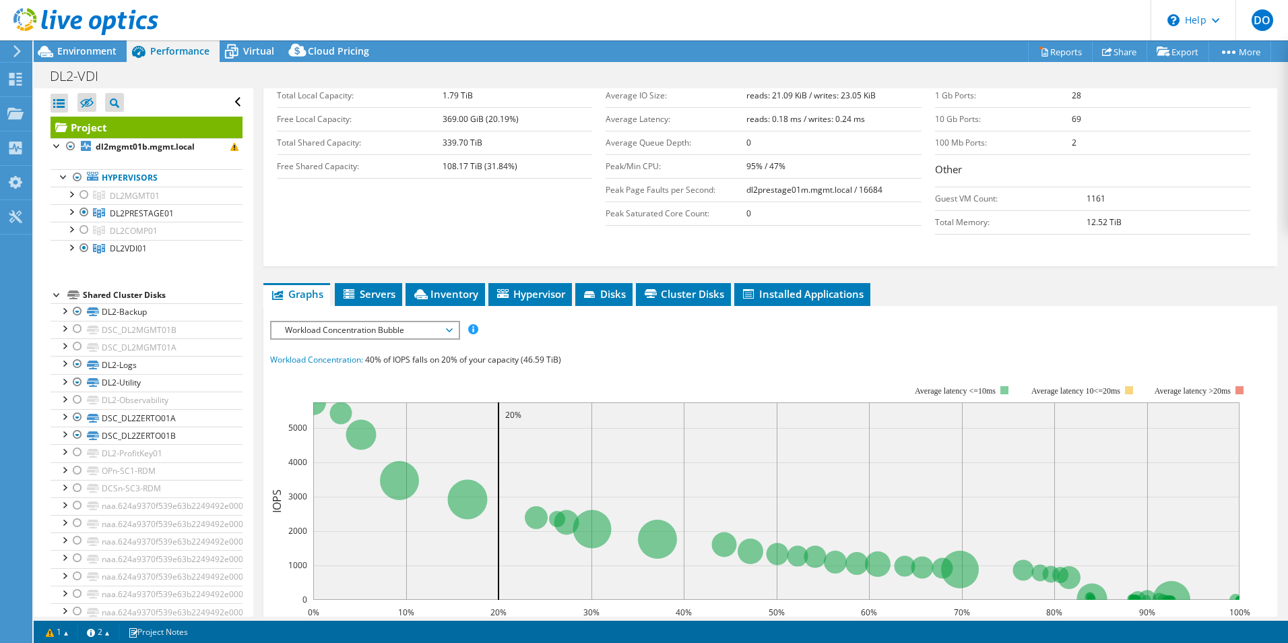
scroll to position [0, 0]
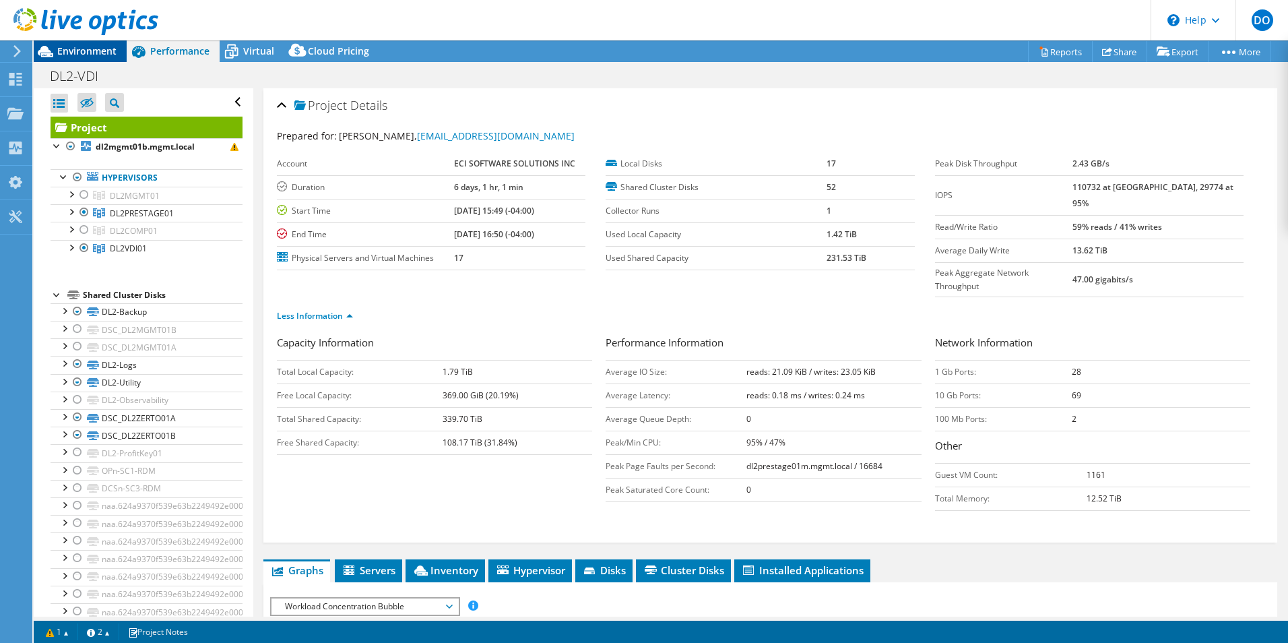
click at [68, 52] on span "Environment" at bounding box center [86, 50] width 59 height 13
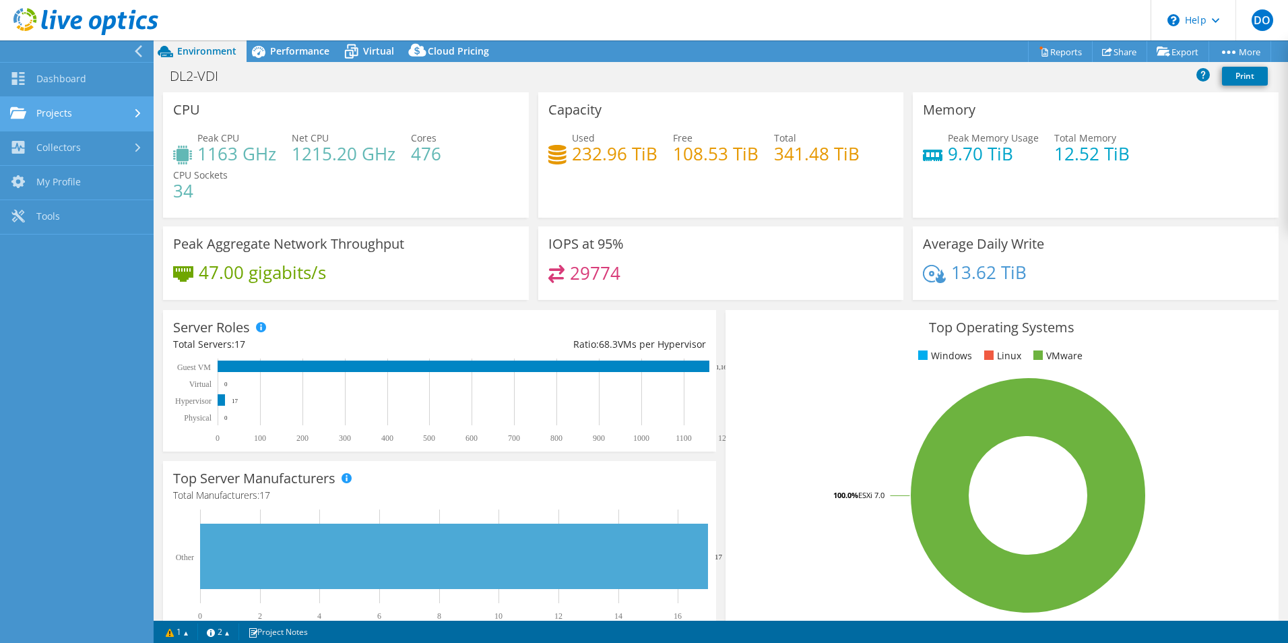
click at [52, 108] on link "Projects" at bounding box center [77, 114] width 154 height 34
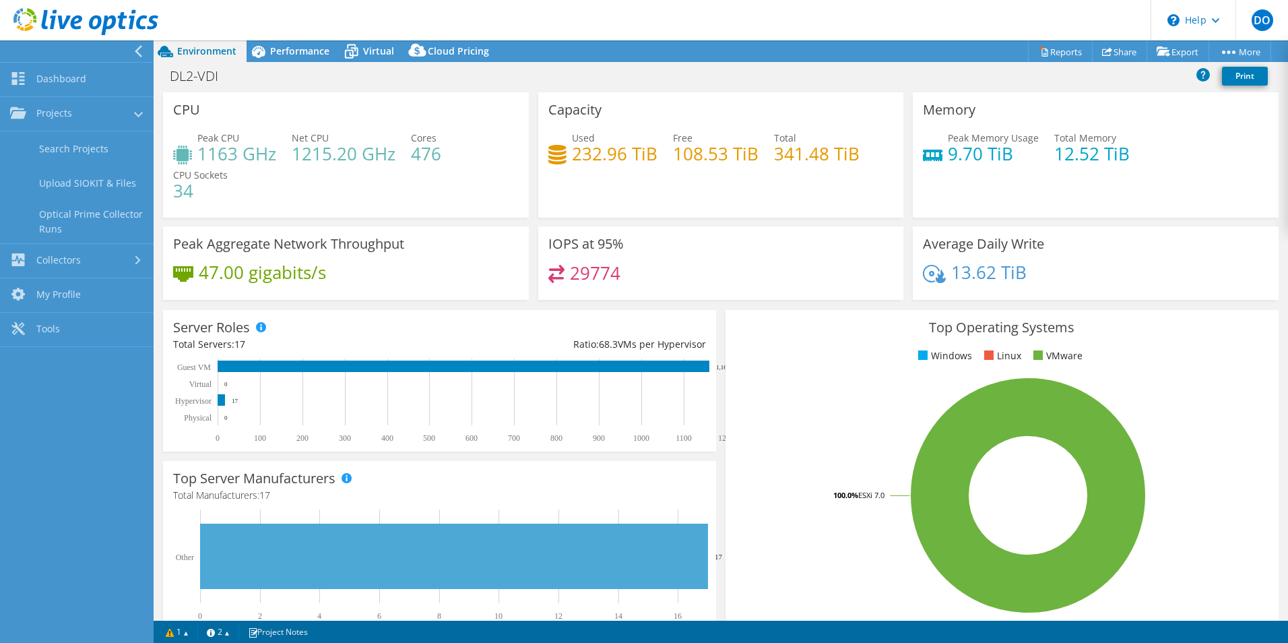
click at [63, 496] on nav "Dashboard Projects Search Projects Upload SIOKIT & Files Optical Prime Collecto…" at bounding box center [77, 341] width 154 height 602
click at [302, 84] on div "DL2-VDI Print" at bounding box center [721, 75] width 1134 height 25
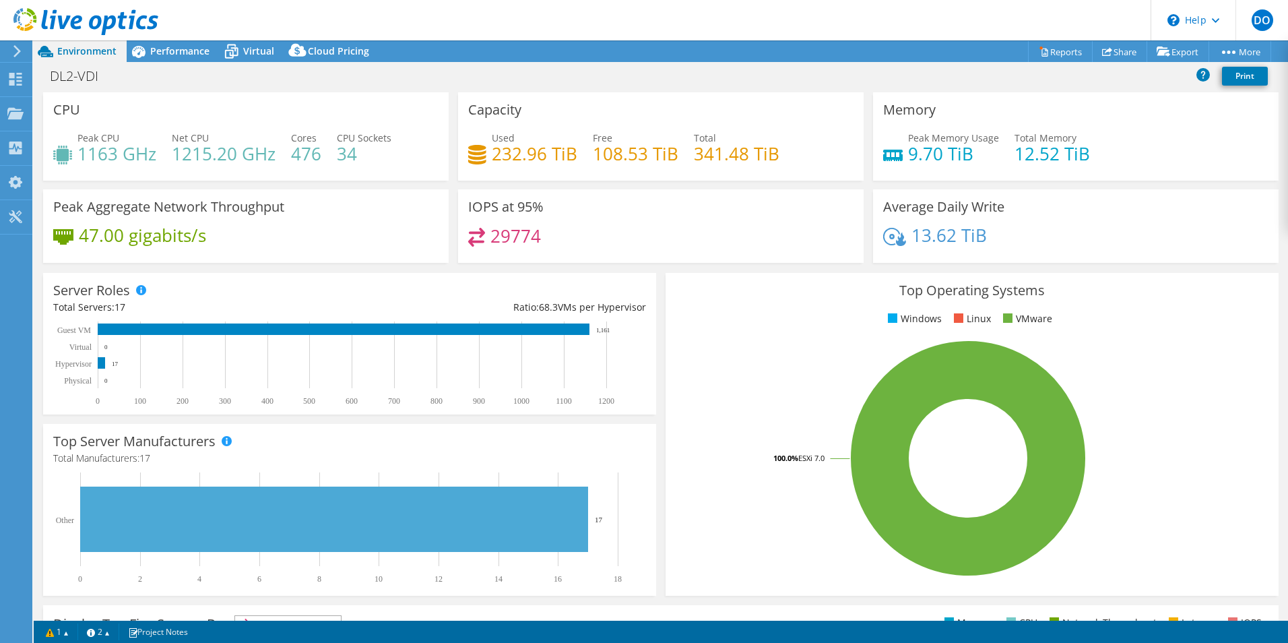
click at [127, 18] on use at bounding box center [85, 21] width 145 height 27
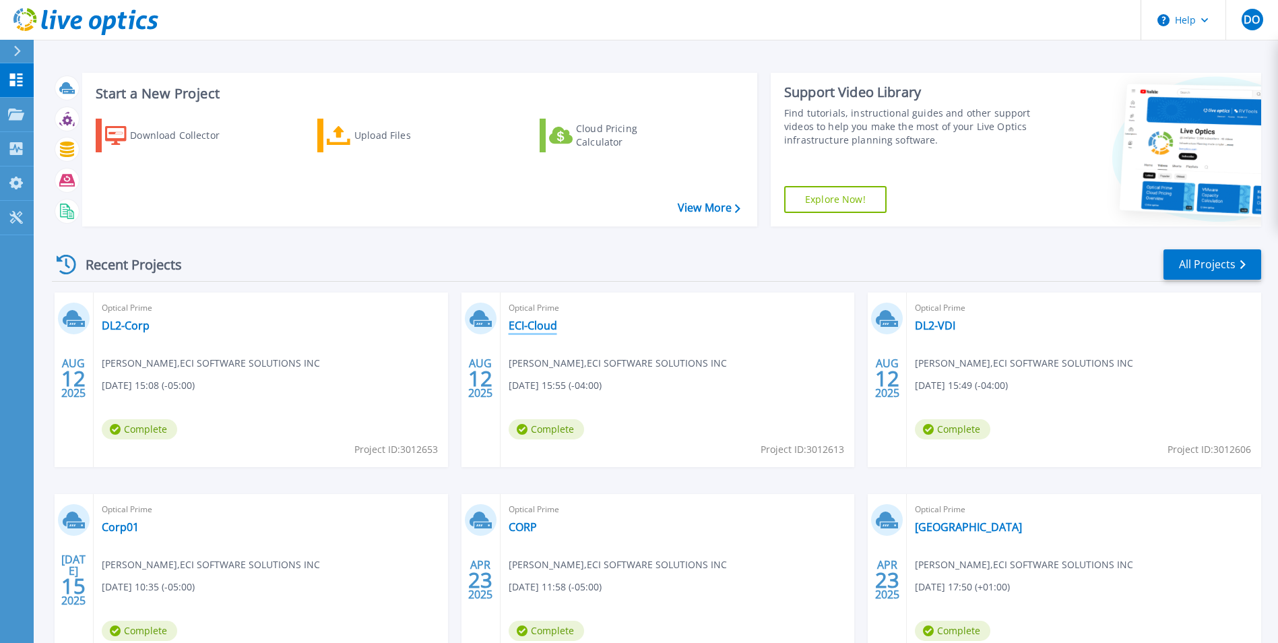
click at [551, 325] on link "ECI-Cloud" at bounding box center [533, 325] width 48 height 13
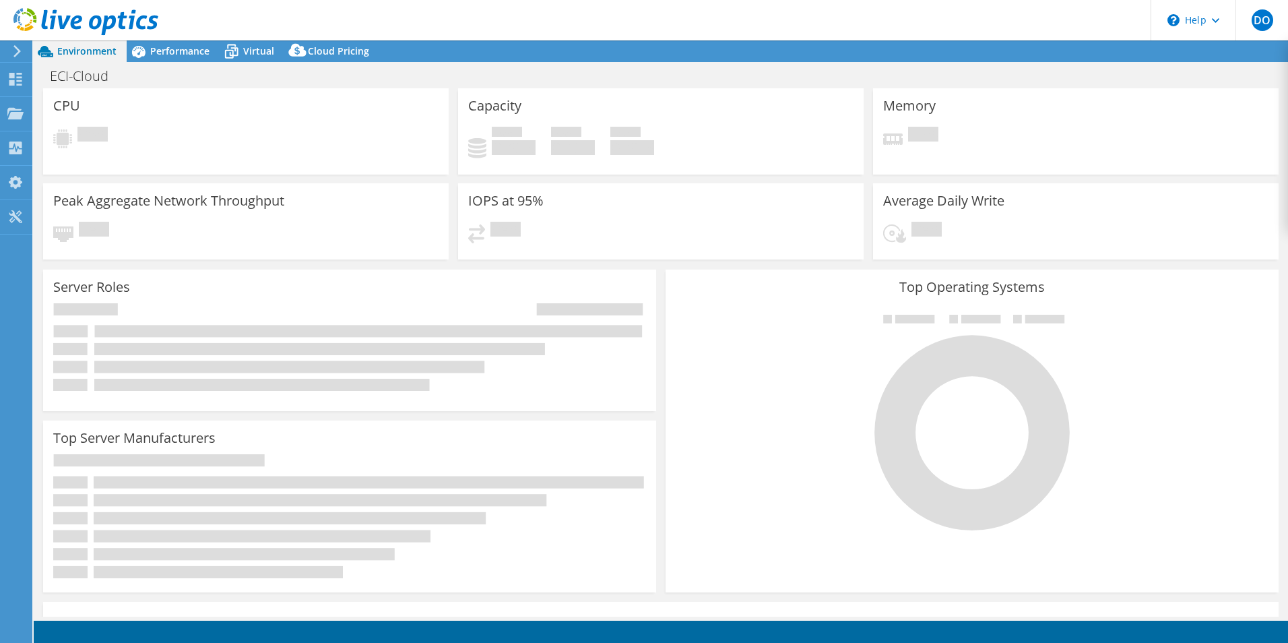
select select "USD"
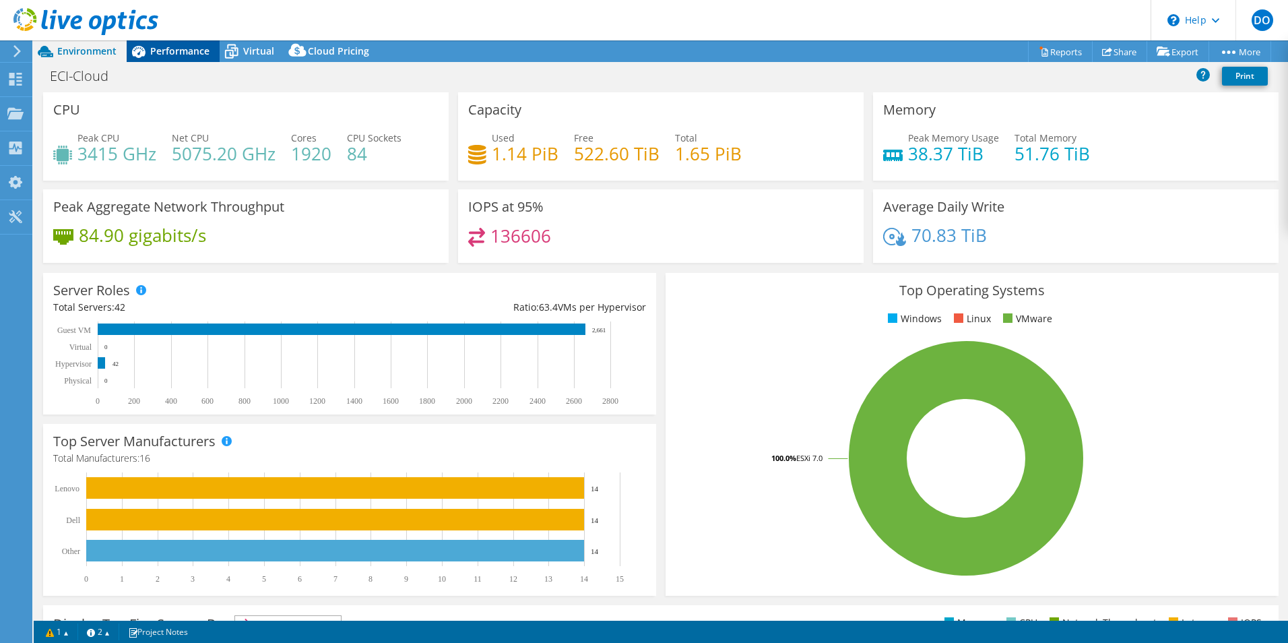
click at [154, 46] on span "Performance" at bounding box center [179, 50] width 59 height 13
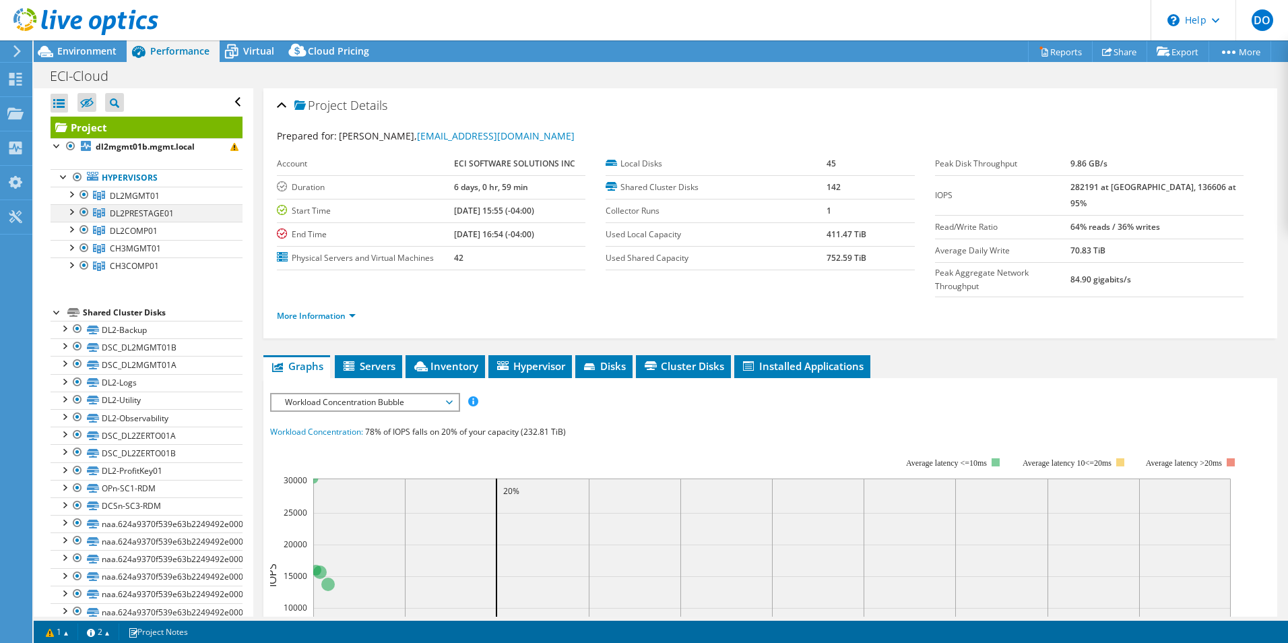
click at [85, 214] on div at bounding box center [83, 212] width 13 height 16
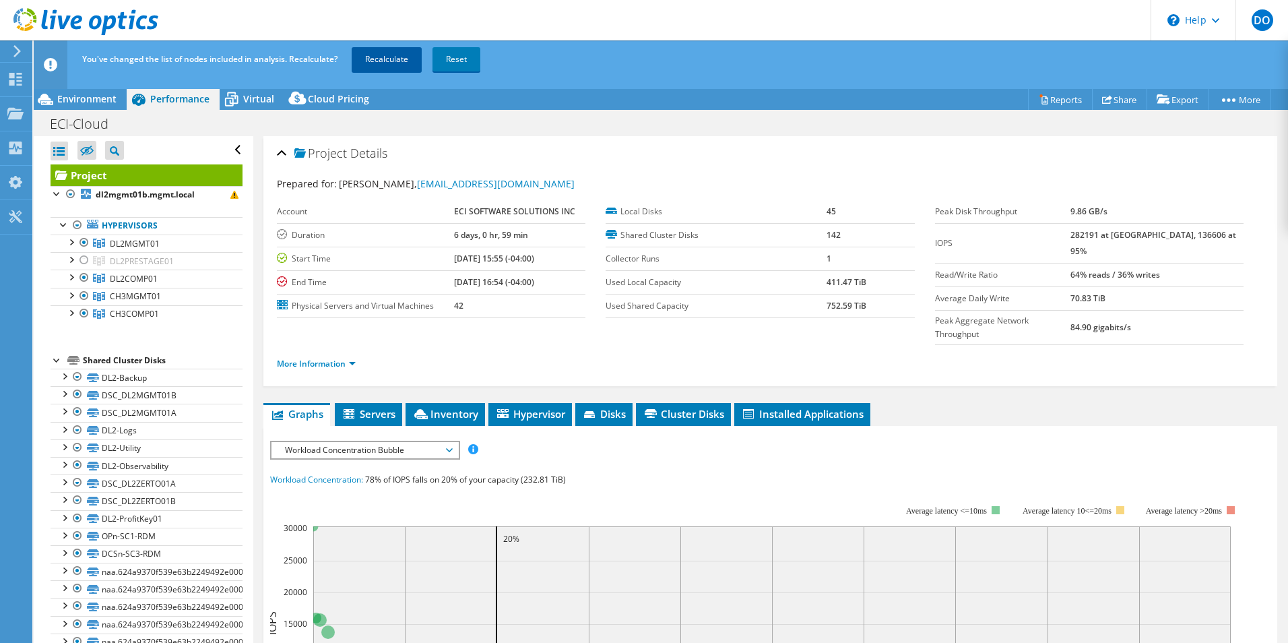
click at [395, 56] on link "Recalculate" at bounding box center [387, 59] width 70 height 24
click at [313, 358] on link "More Information" at bounding box center [316, 363] width 79 height 11
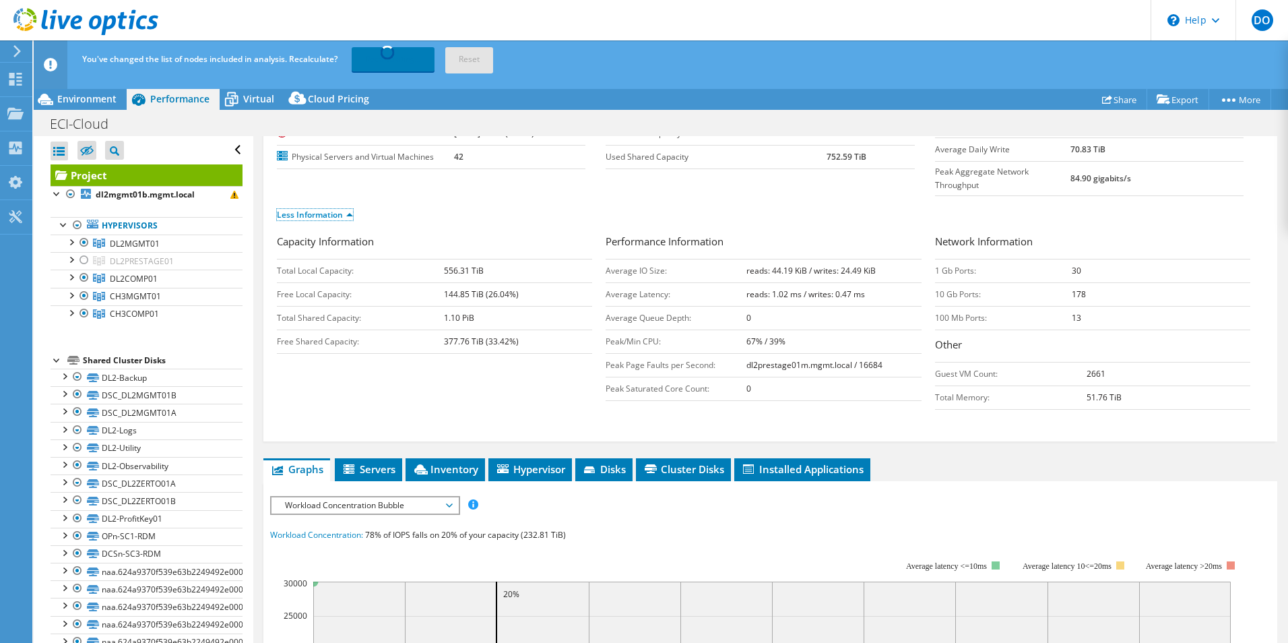
scroll to position [67, 0]
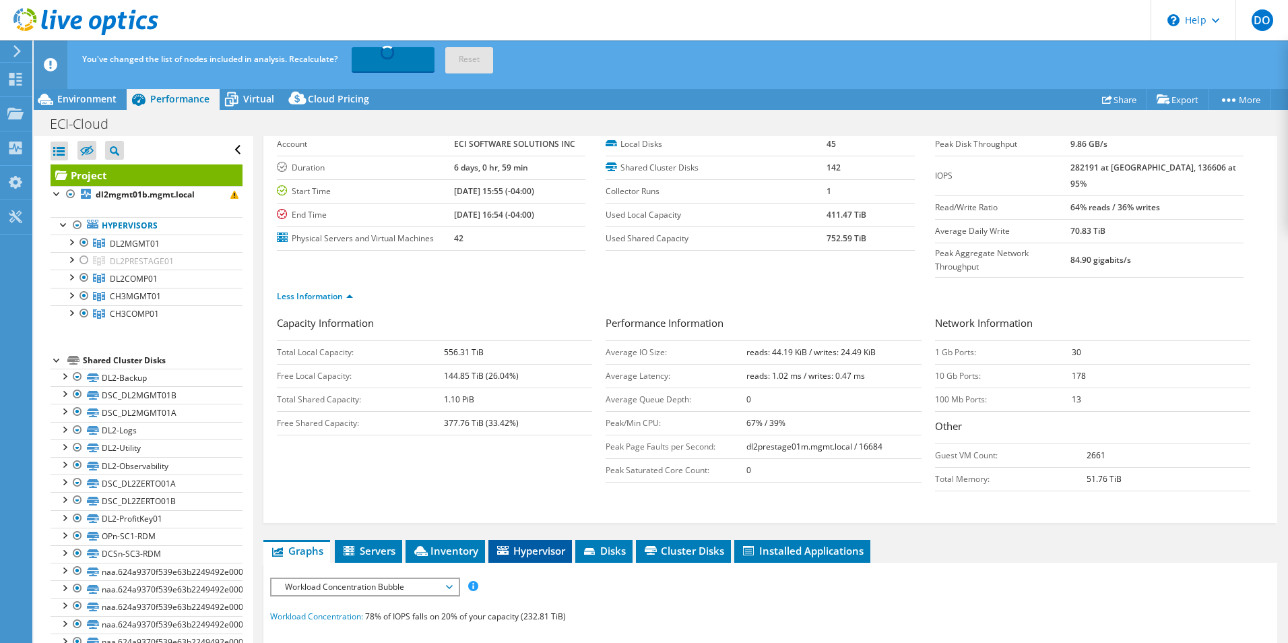
click at [544, 544] on span "Hypervisor" at bounding box center [530, 550] width 70 height 13
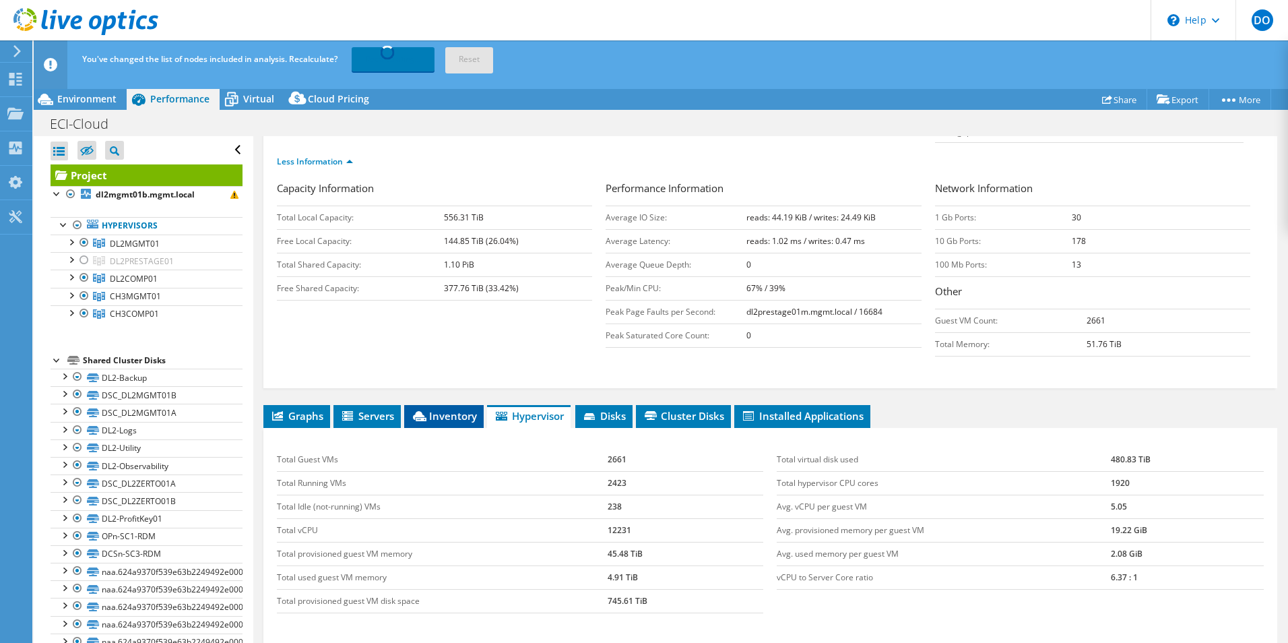
scroll to position [0, 0]
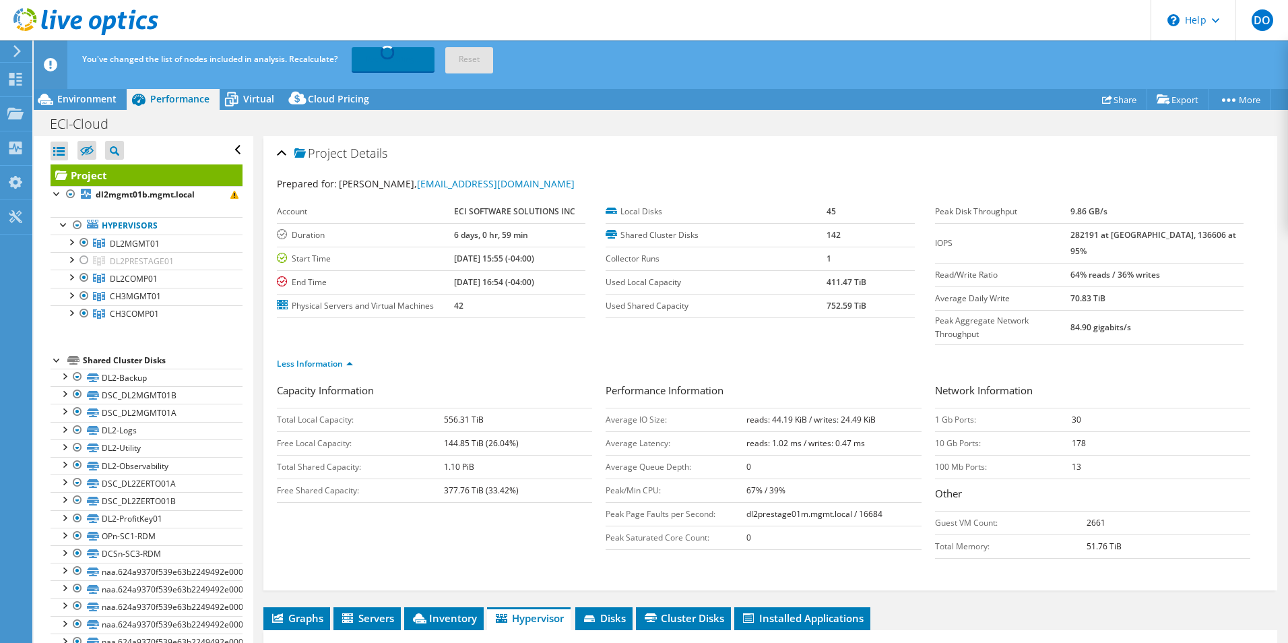
click at [436, 170] on div "Prepared for: [PERSON_NAME], [EMAIL_ADDRESS][DOMAIN_NAME] Account ECI SOFTWARE …" at bounding box center [770, 377] width 987 height 418
click at [331, 121] on div "ECI-Cloud Print" at bounding box center [661, 123] width 1254 height 25
click at [723, 137] on div "Project Details Prepared for: [PERSON_NAME], [EMAIL_ADDRESS][DOMAIN_NAME] Accou…" at bounding box center [770, 363] width 1014 height 454
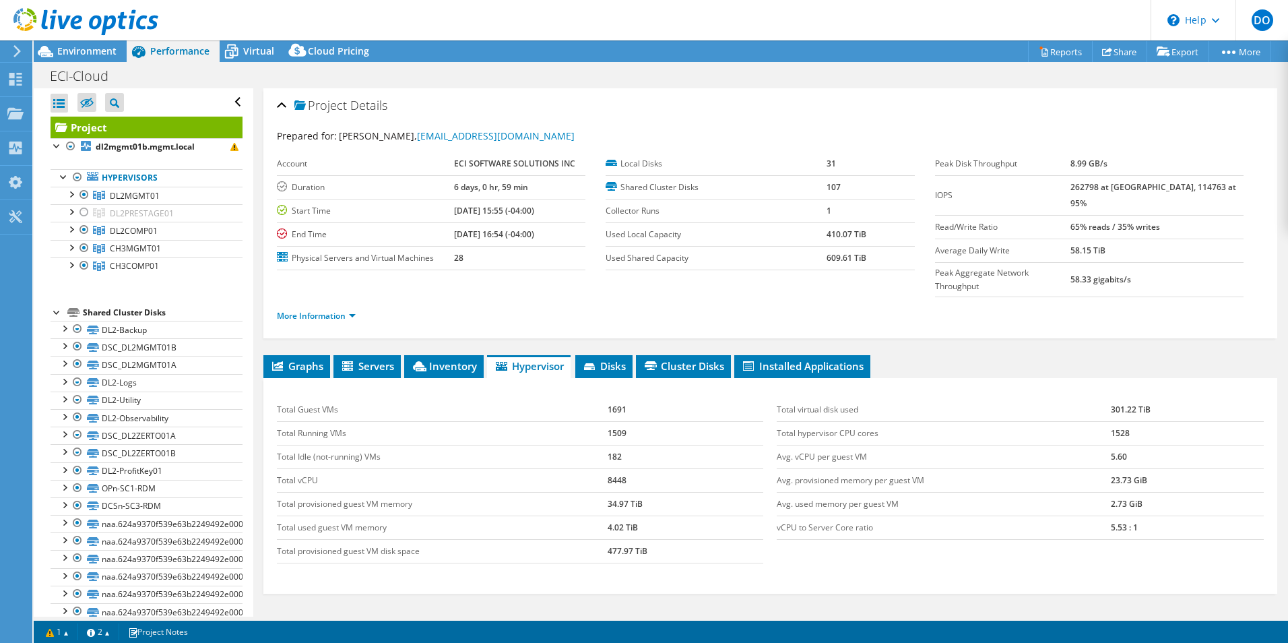
click at [263, 11] on header "DO End User [PERSON_NAME] [EMAIL_ADDRESS][DOMAIN_NAME] ECI SOFTWARE SOLUTIONS I…" at bounding box center [644, 20] width 1288 height 40
click at [52, 20] on use at bounding box center [85, 21] width 145 height 27
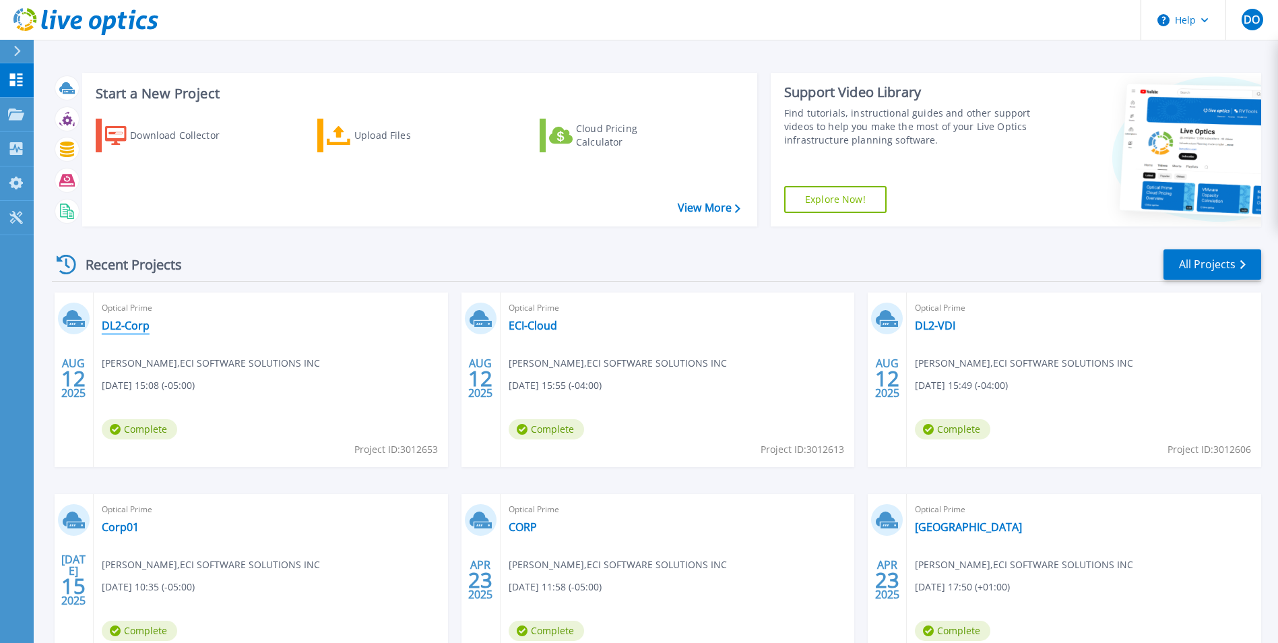
click at [121, 325] on link "DL2-Corp" at bounding box center [126, 325] width 48 height 13
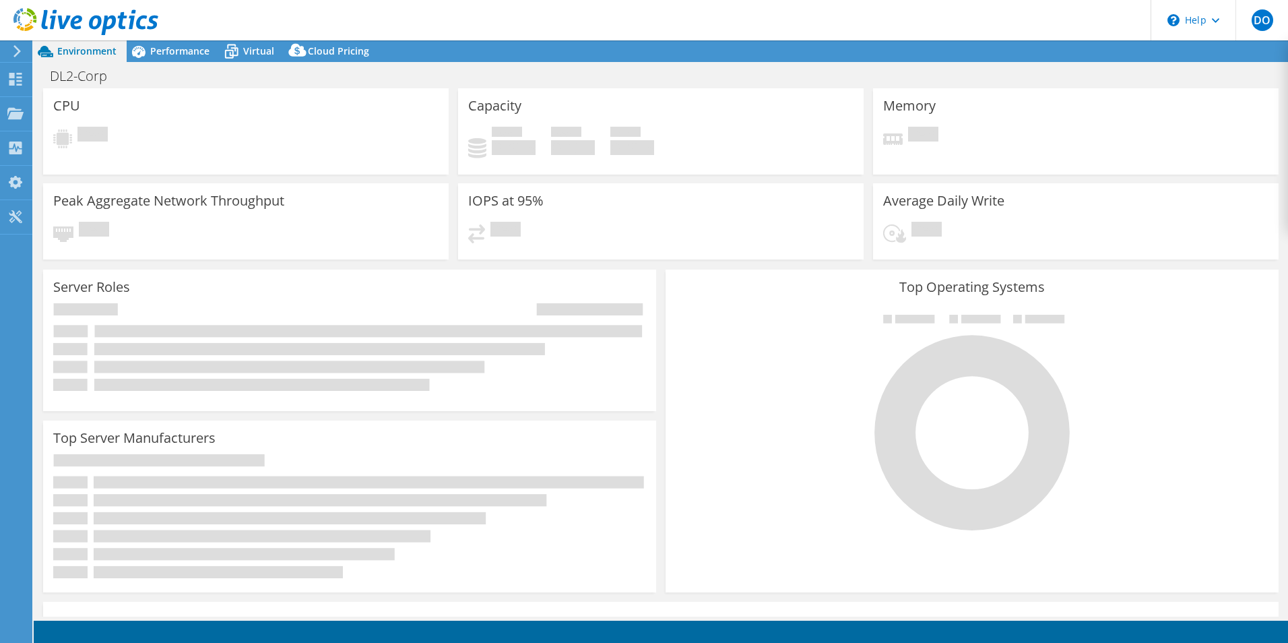
select select "USD"
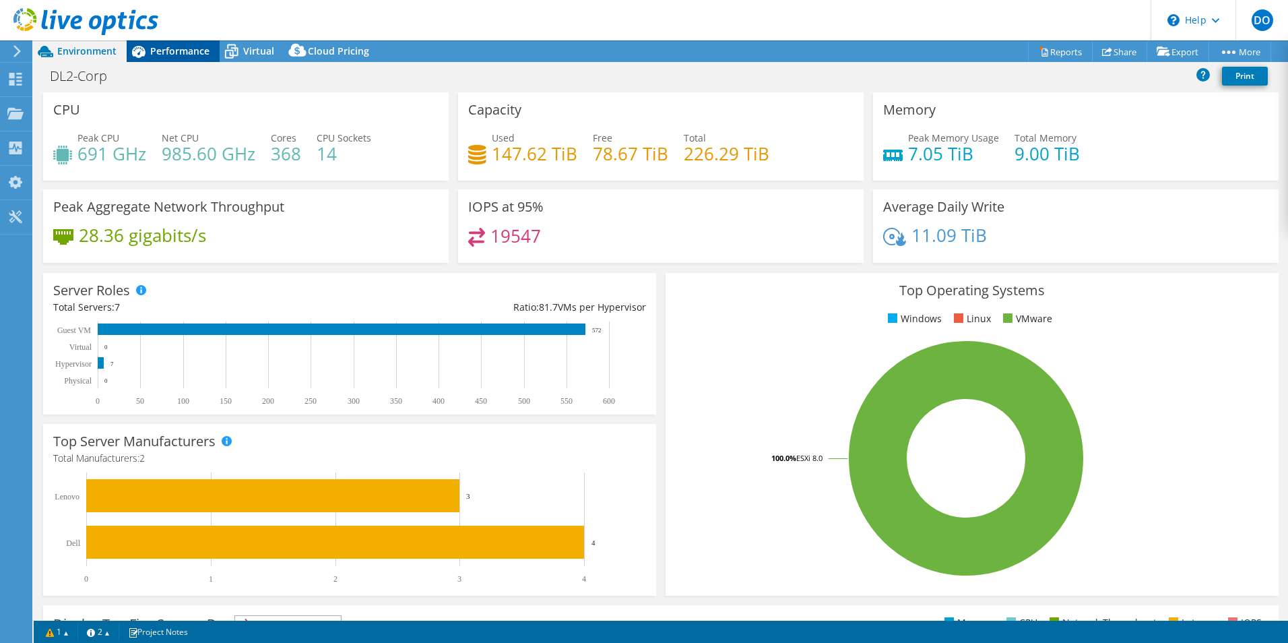
click at [207, 55] on span "Performance" at bounding box center [179, 50] width 59 height 13
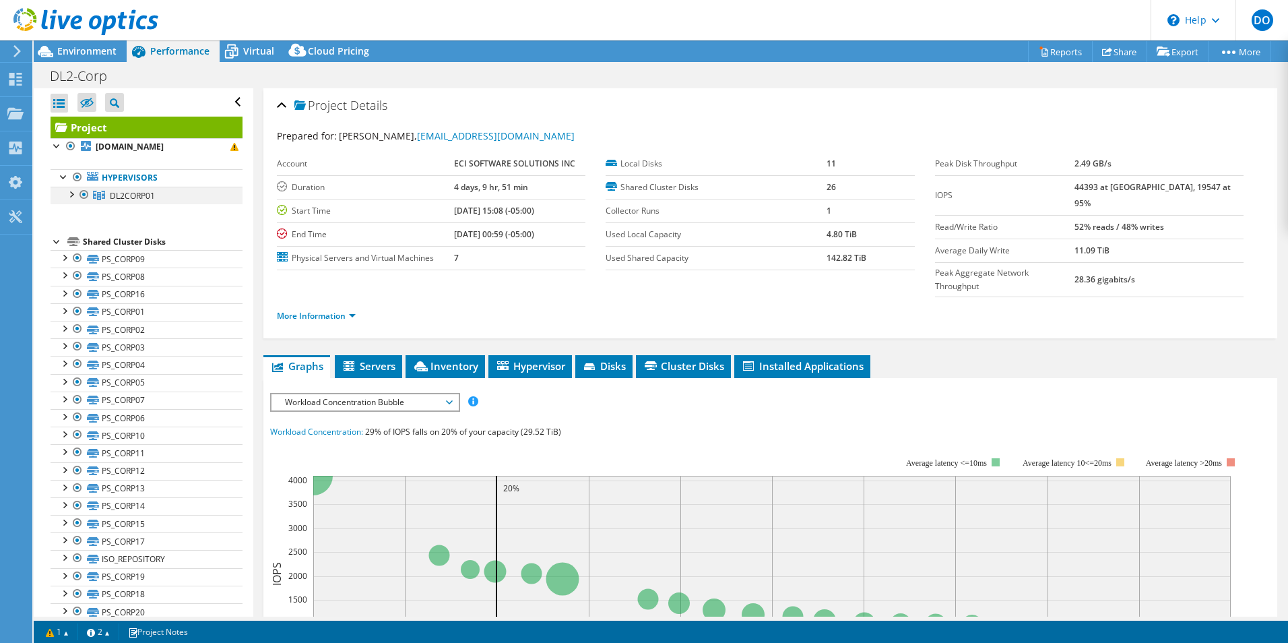
click at [71, 191] on div at bounding box center [70, 193] width 13 height 13
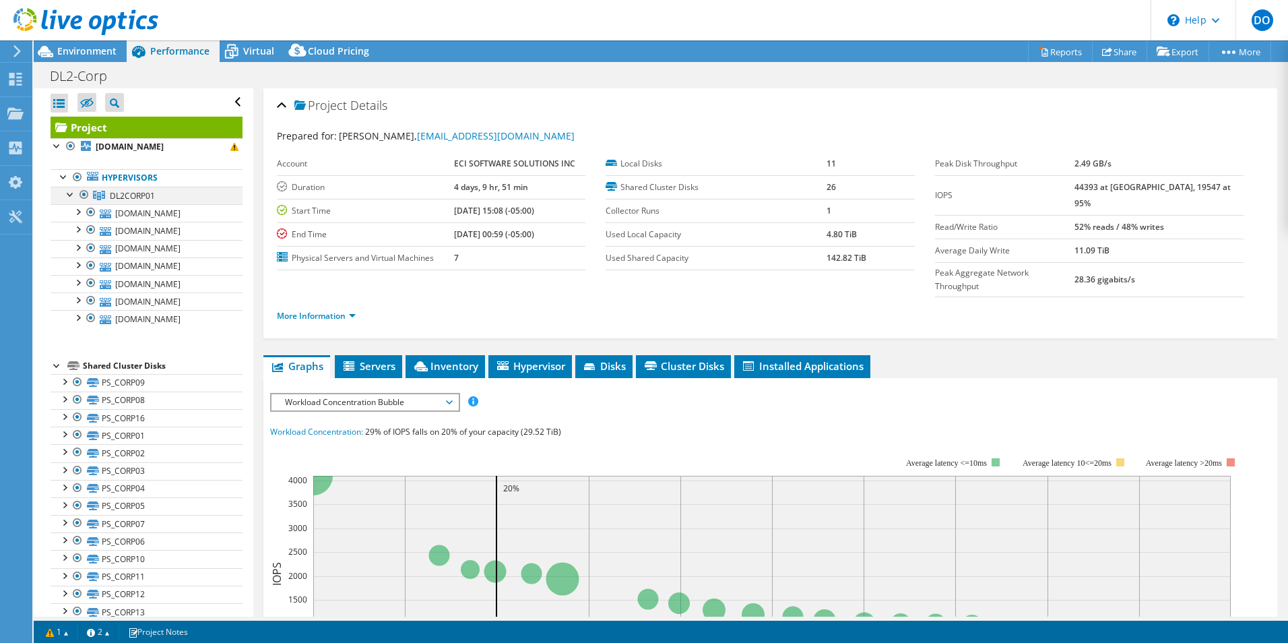
click at [69, 195] on div at bounding box center [70, 193] width 13 height 13
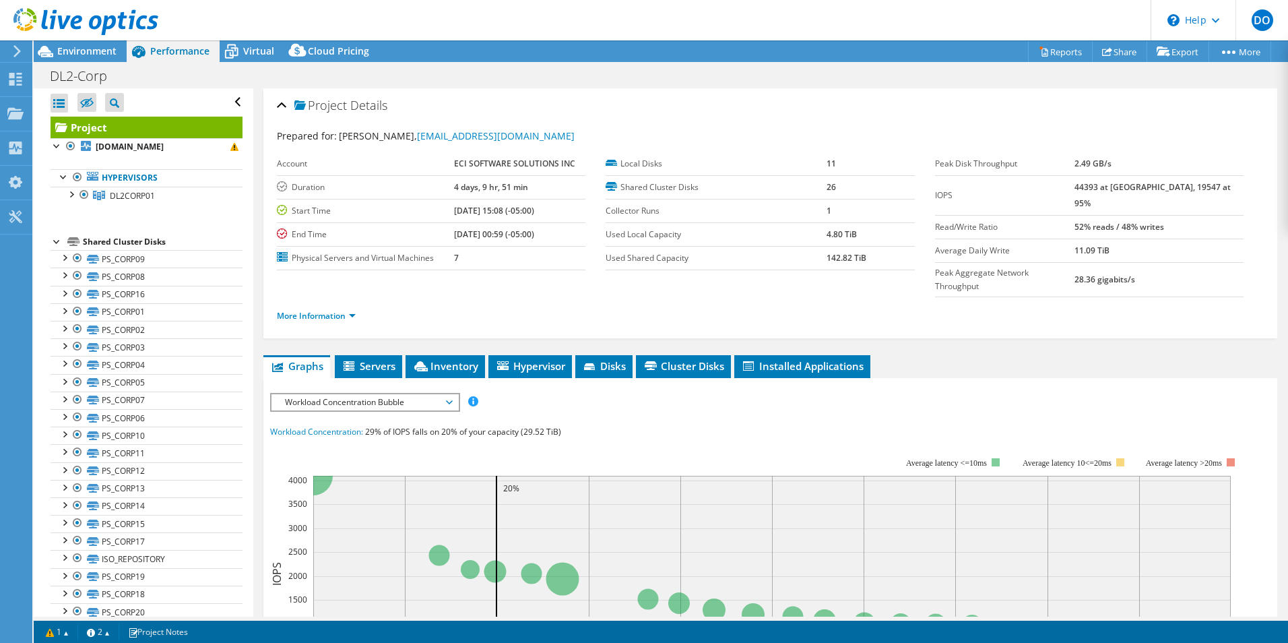
scroll to position [67, 0]
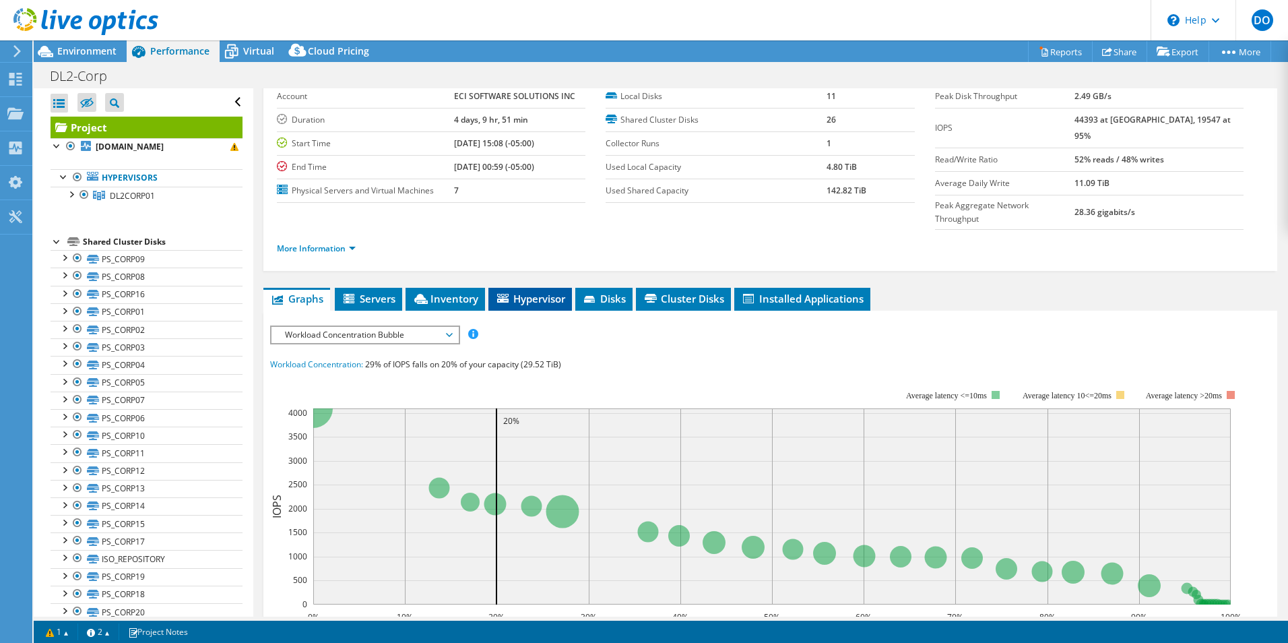
click at [540, 288] on li "Hypervisor" at bounding box center [530, 299] width 84 height 23
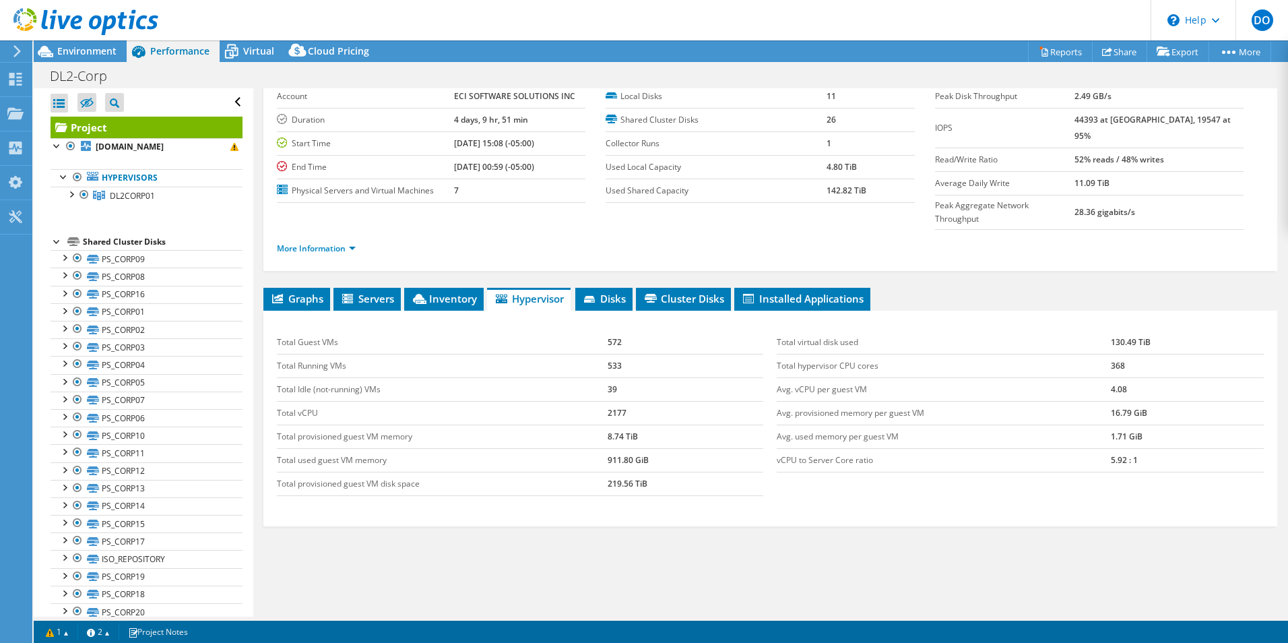
click at [546, 230] on div "More Information" at bounding box center [770, 249] width 987 height 38
